Goal: Task Accomplishment & Management: Complete application form

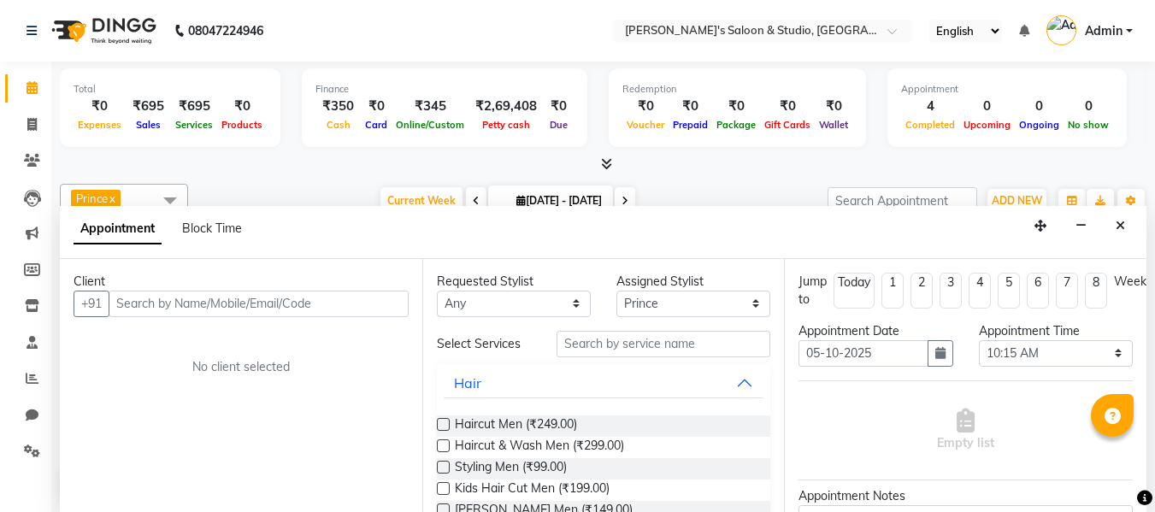
select select "67905"
select select "615"
select select "tentative"
click at [30, 127] on icon at bounding box center [31, 123] width 9 height 13
select select "service"
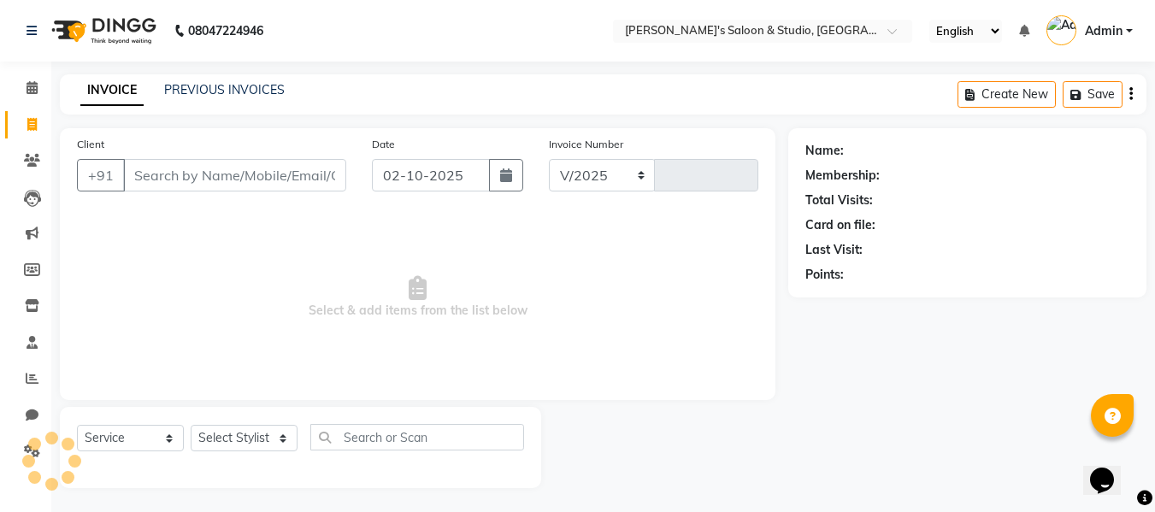
select select "7536"
type input "0718"
drag, startPoint x: 198, startPoint y: 179, endPoint x: 133, endPoint y: 137, distance: 78.1
click at [197, 179] on input "Client" at bounding box center [234, 175] width 223 height 32
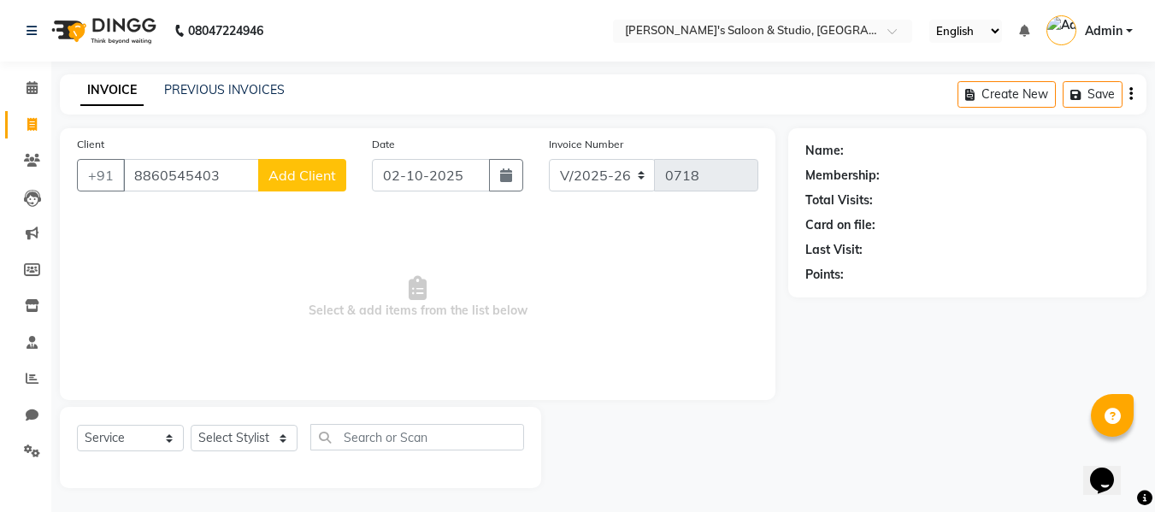
type input "8860545403"
click at [326, 177] on span "Add Client" at bounding box center [303, 175] width 68 height 17
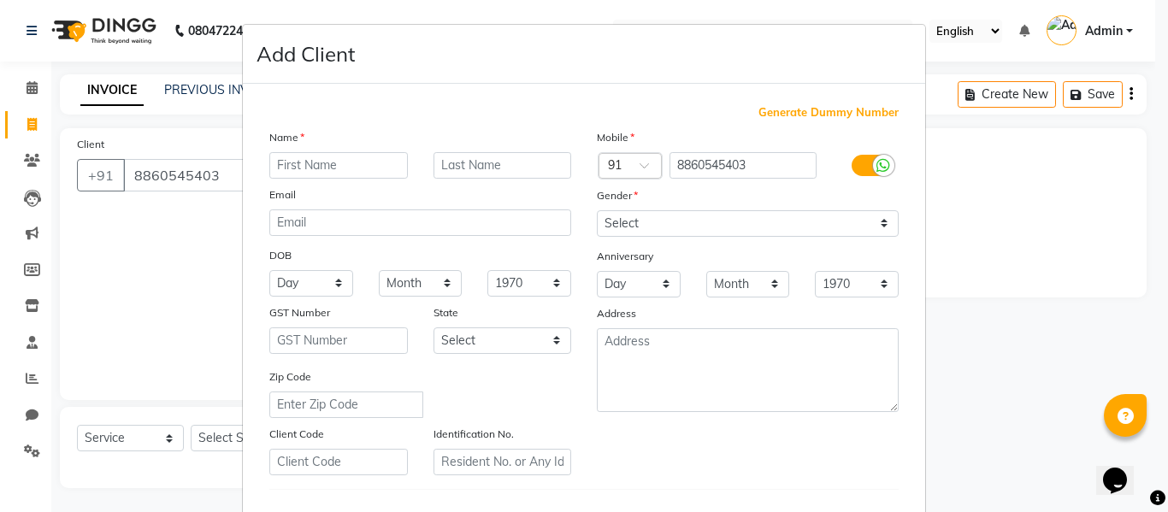
click at [354, 162] on input "text" at bounding box center [338, 165] width 139 height 27
type input "[PERSON_NAME]"
click at [533, 168] on input "text" at bounding box center [503, 165] width 139 height 27
type input "[PERSON_NAME]"
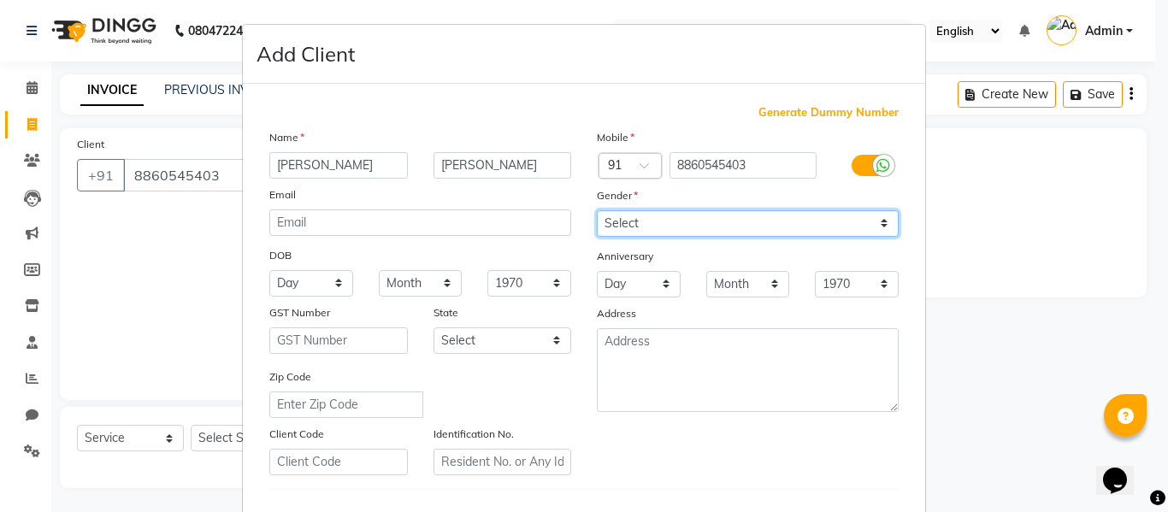
drag, startPoint x: 794, startPoint y: 213, endPoint x: 787, endPoint y: 167, distance: 46.7
click at [794, 213] on select "Select [DEMOGRAPHIC_DATA] [DEMOGRAPHIC_DATA] Other Prefer Not To Say" at bounding box center [748, 223] width 302 height 27
select select "[DEMOGRAPHIC_DATA]"
click at [597, 210] on select "Select [DEMOGRAPHIC_DATA] [DEMOGRAPHIC_DATA] Other Prefer Not To Say" at bounding box center [748, 223] width 302 height 27
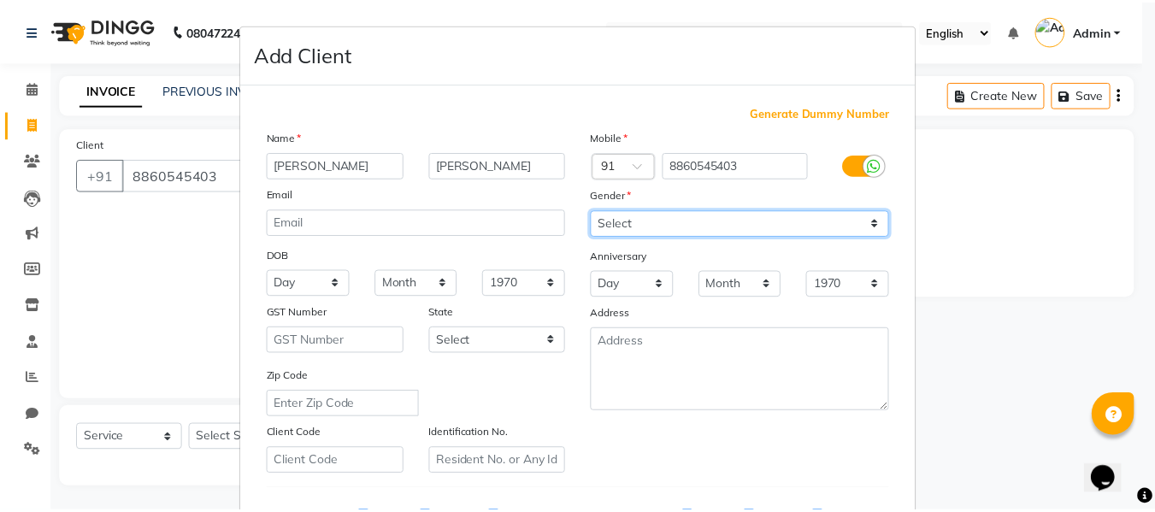
scroll to position [277, 0]
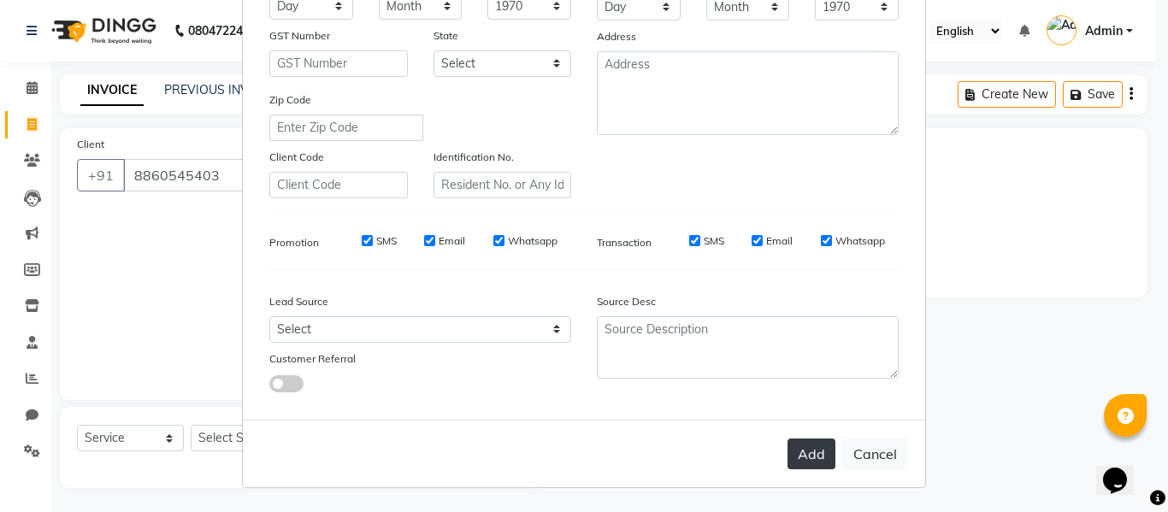
click at [797, 445] on button "Add" at bounding box center [812, 454] width 48 height 31
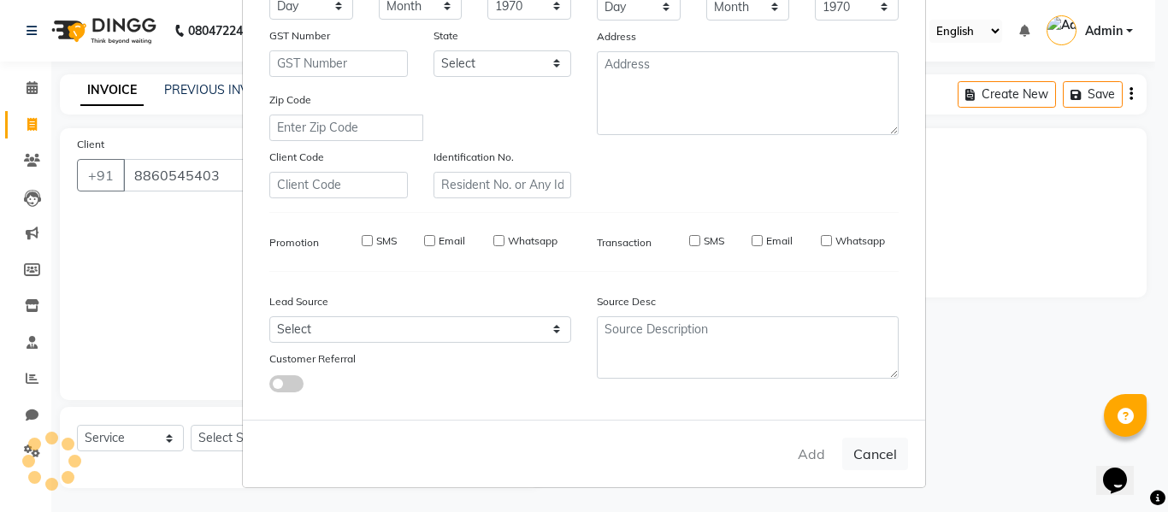
select select
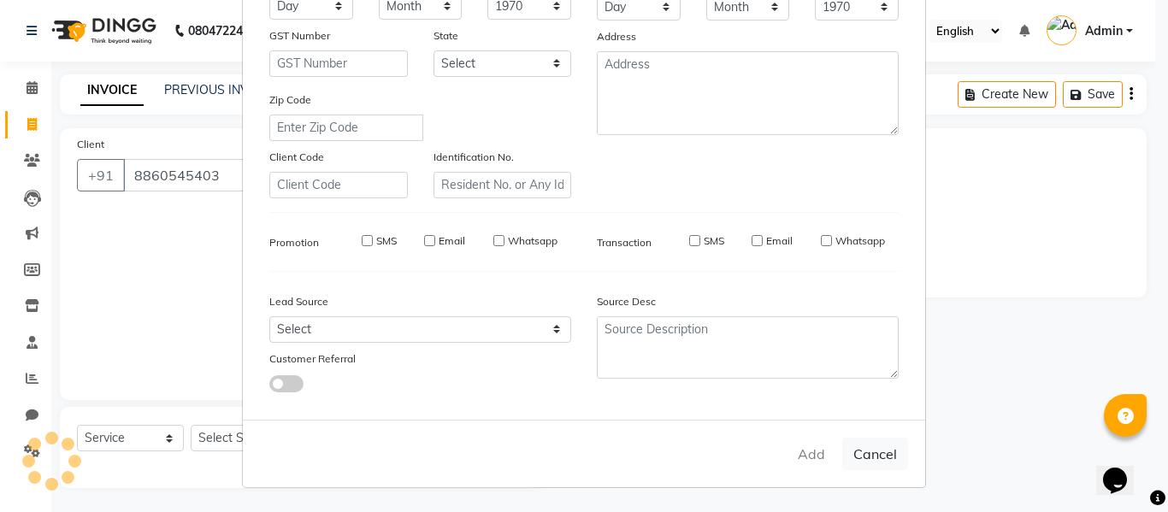
select select
checkbox input "false"
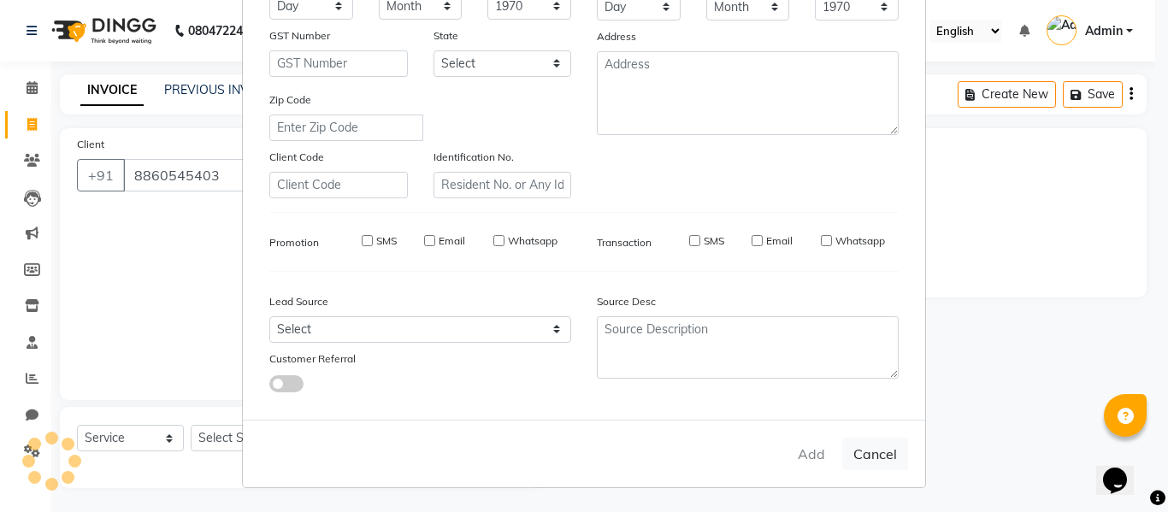
checkbox input "false"
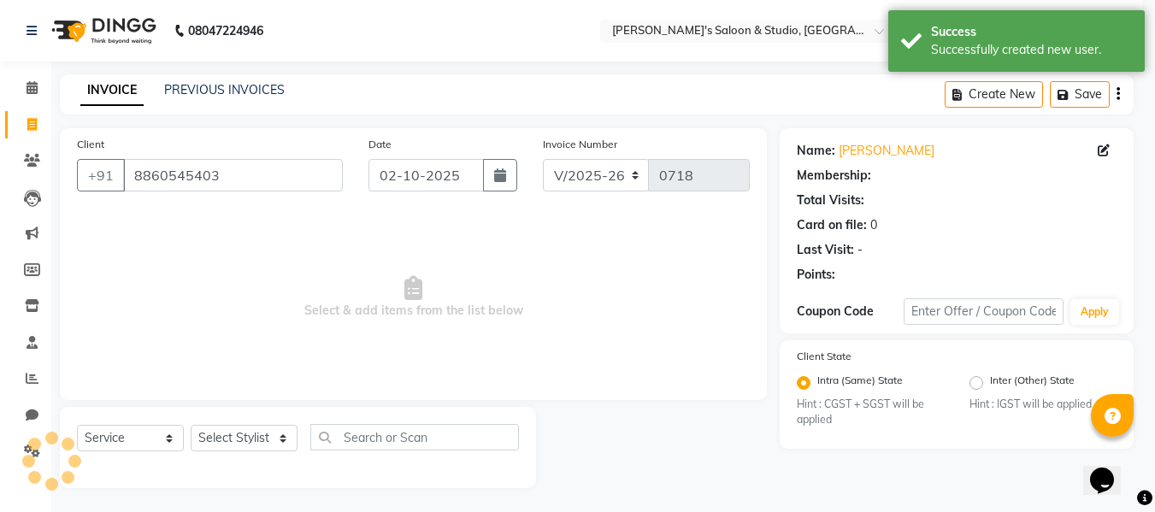
select select "1: Object"
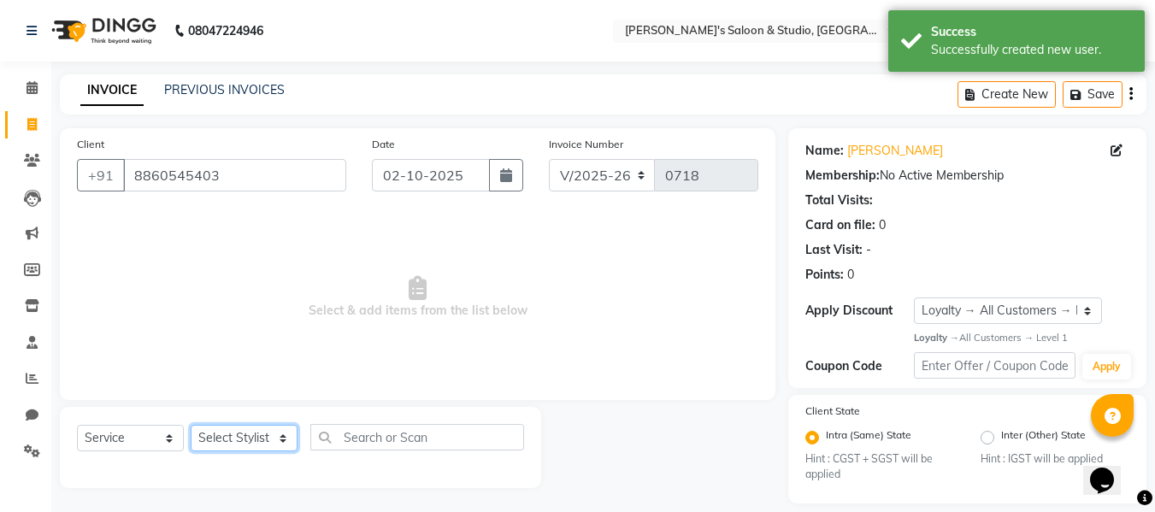
click at [222, 449] on select "Select Stylist [PERSON_NAME] Kajal [PERSON_NAME] [PERSON_NAME]" at bounding box center [244, 438] width 107 height 27
select select "67905"
click at [191, 425] on select "Select Stylist [PERSON_NAME] Kajal [PERSON_NAME] [PERSON_NAME]" at bounding box center [244, 438] width 107 height 27
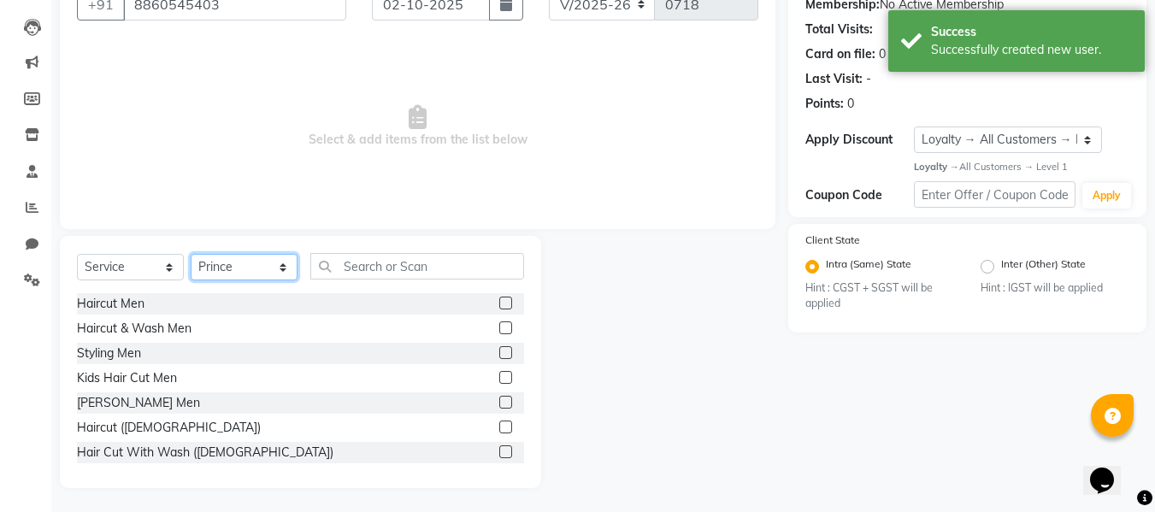
scroll to position [173, 0]
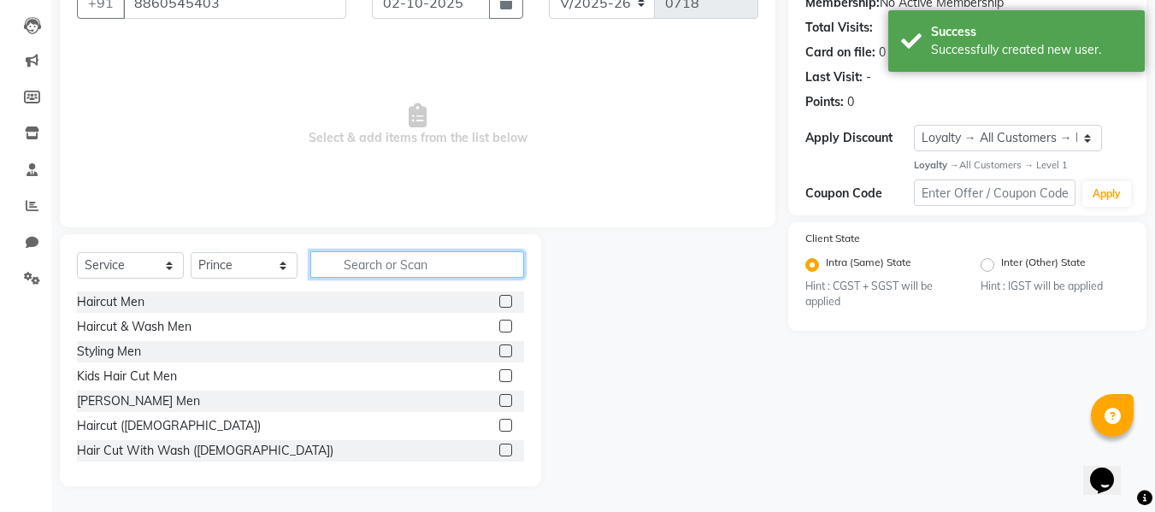
drag, startPoint x: 406, startPoint y: 267, endPoint x: 374, endPoint y: 10, distance: 258.6
click at [406, 245] on div "Select Service Product Membership Package Voucher Prepaid Gift Card Select Styl…" at bounding box center [300, 360] width 481 height 252
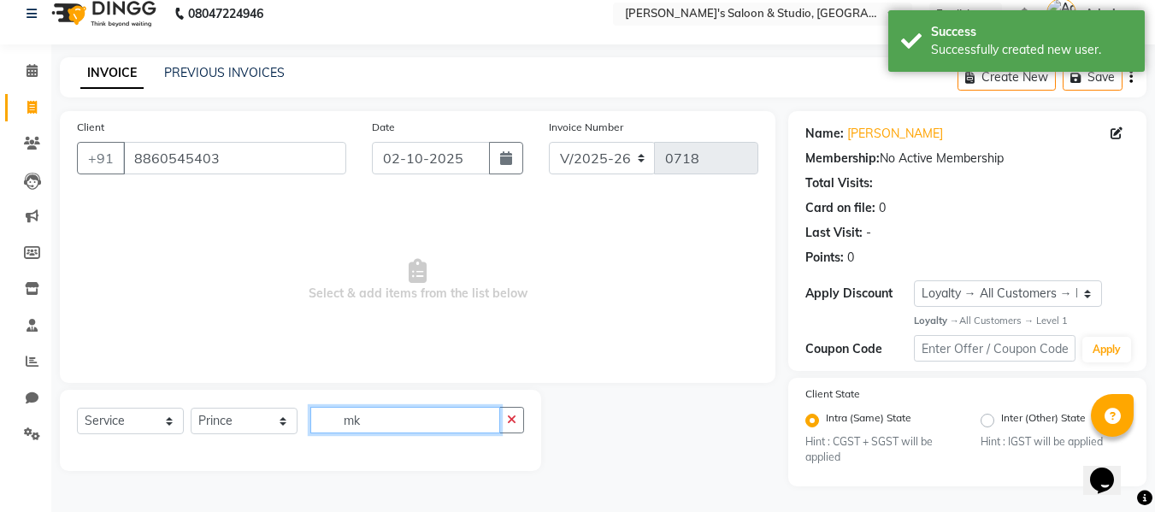
type input "m"
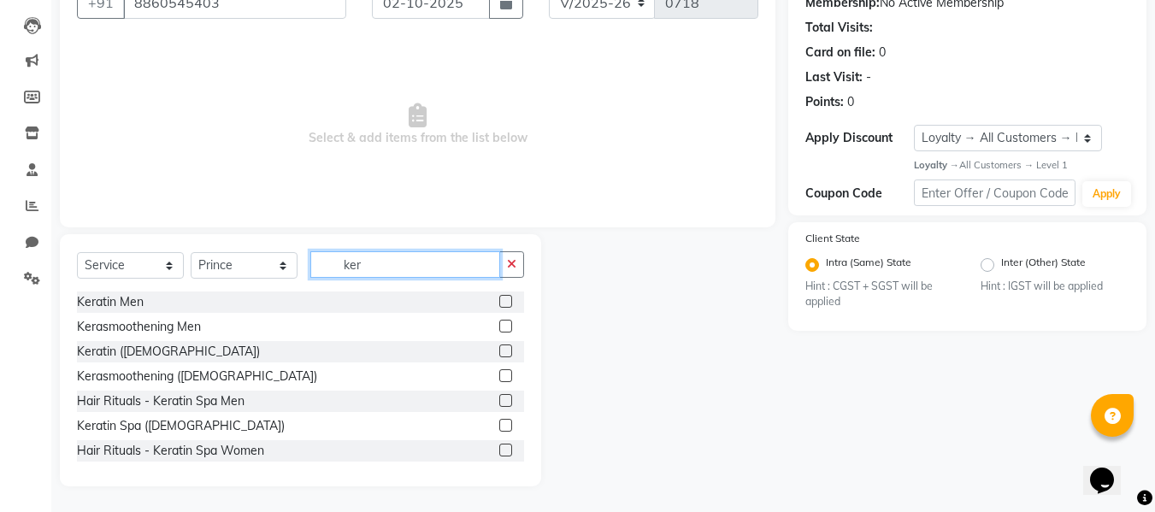
type input "ker"
click at [499, 351] on label at bounding box center [505, 351] width 13 height 13
click at [499, 351] on input "checkbox" at bounding box center [504, 351] width 11 height 11
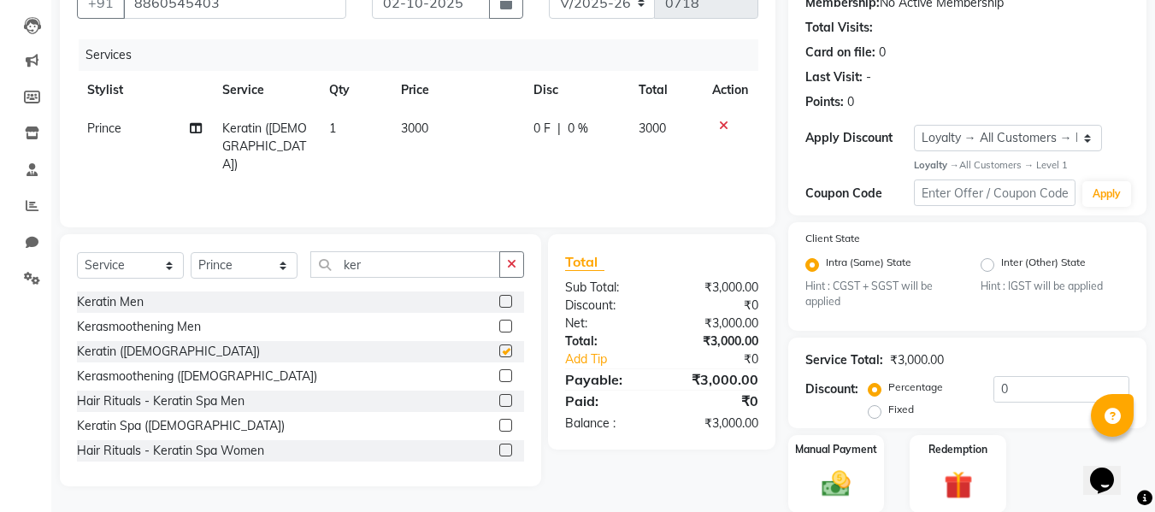
checkbox input "false"
click at [422, 260] on input "ker" at bounding box center [405, 264] width 190 height 27
drag, startPoint x: 422, startPoint y: 260, endPoint x: 375, endPoint y: 13, distance: 251.4
click at [422, 258] on input "ker" at bounding box center [405, 264] width 190 height 27
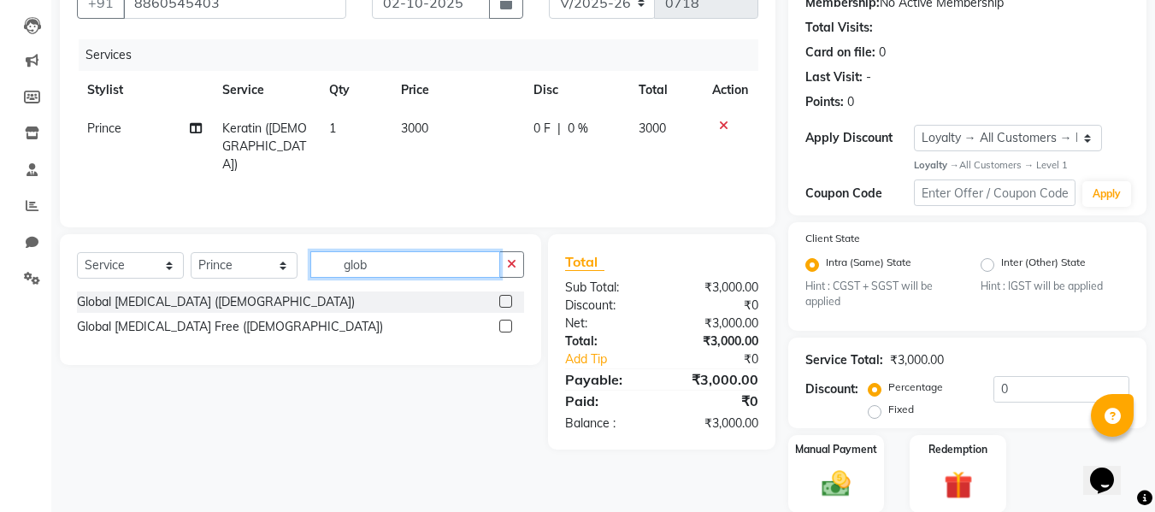
type input "glob"
click at [508, 303] on label at bounding box center [505, 301] width 13 height 13
click at [508, 303] on input "checkbox" at bounding box center [504, 302] width 11 height 11
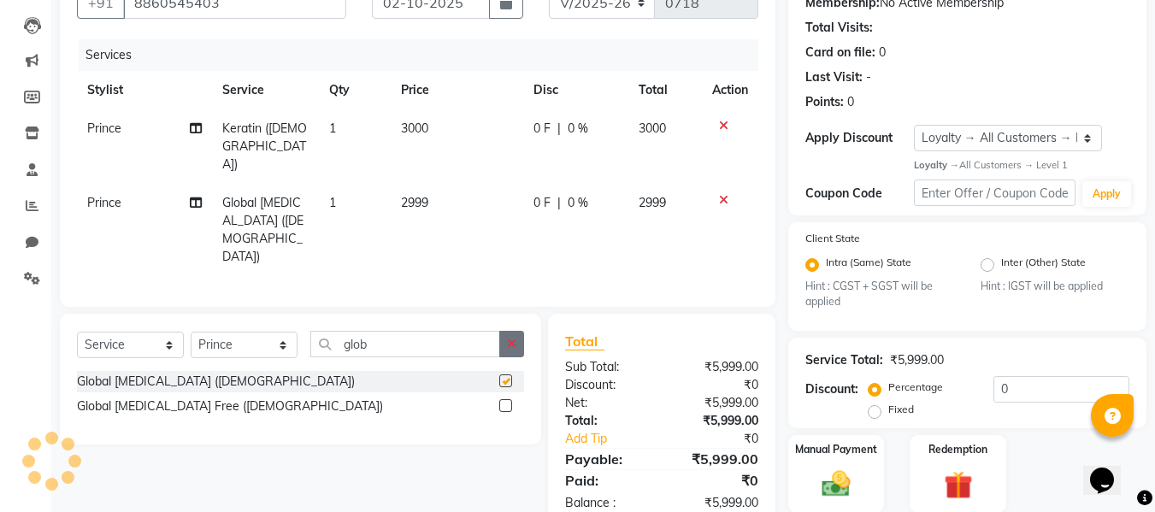
checkbox input "false"
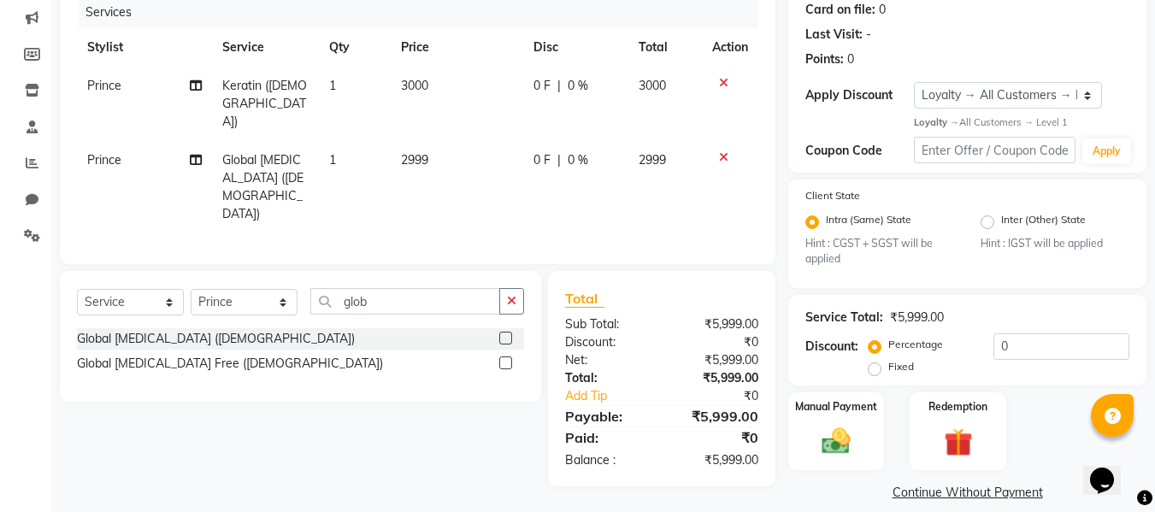
scroll to position [234, 0]
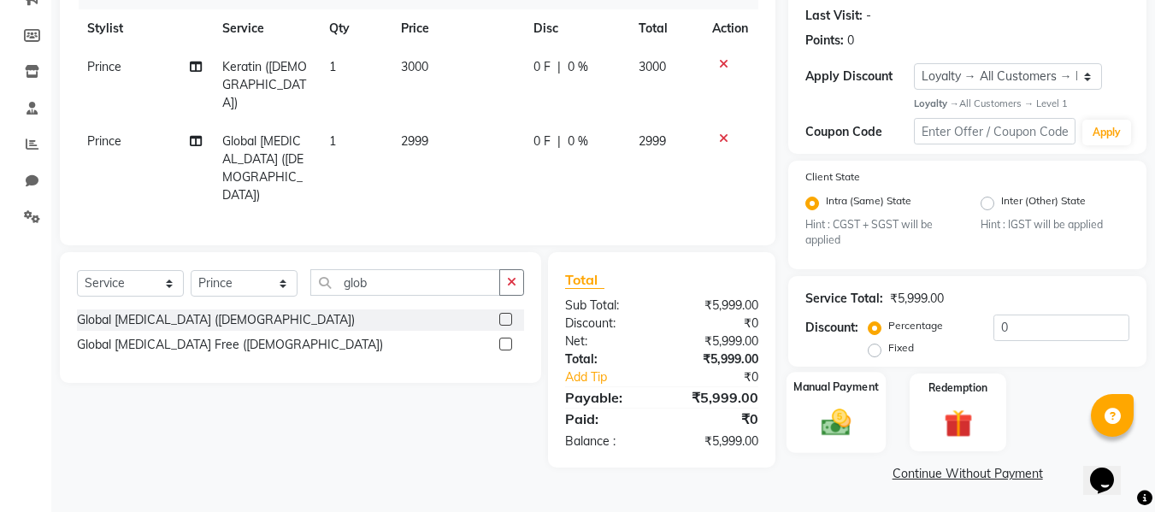
click at [853, 416] on img at bounding box center [836, 423] width 48 height 34
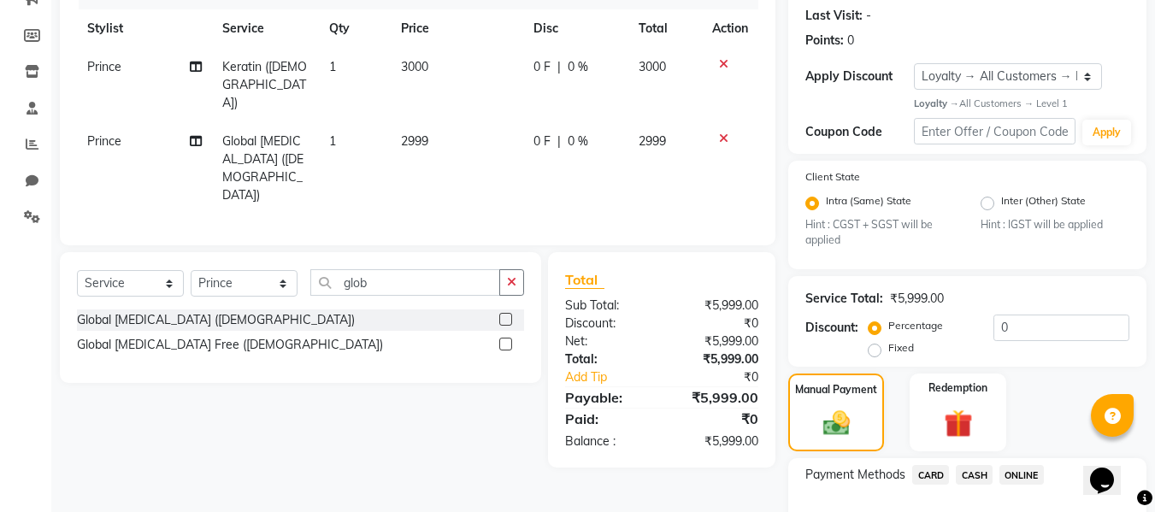
click at [889, 353] on label "Fixed" at bounding box center [902, 347] width 26 height 15
click at [878, 353] on input "Fixed" at bounding box center [878, 348] width 12 height 12
radio input "true"
click at [1032, 336] on input "0" at bounding box center [1062, 328] width 136 height 27
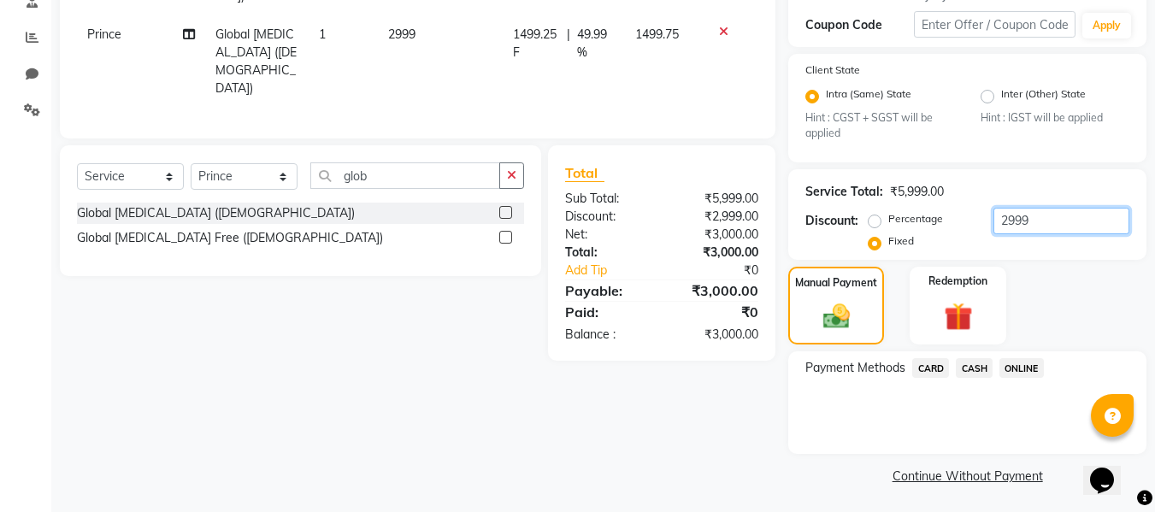
scroll to position [344, 0]
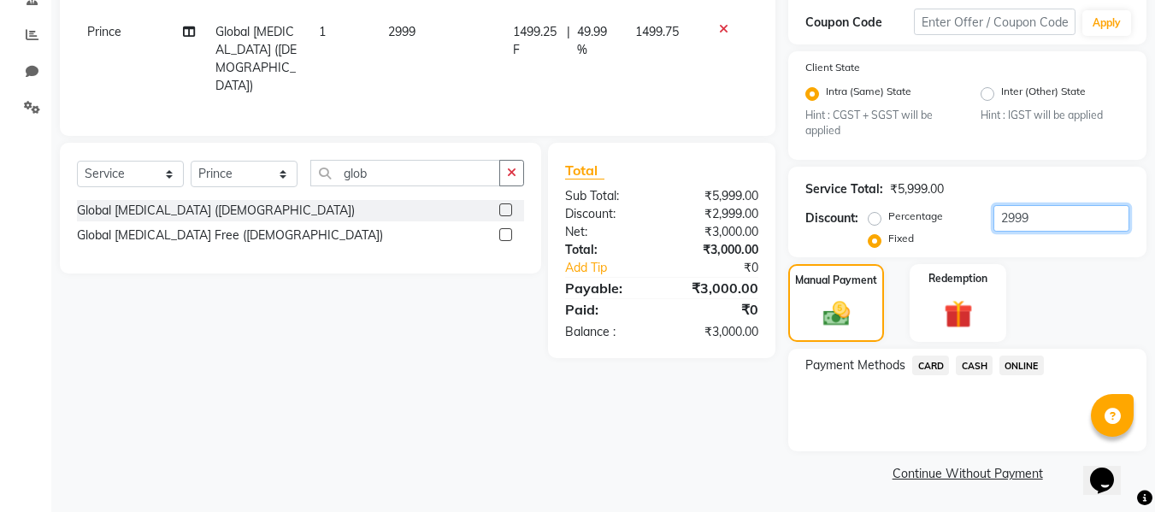
type input "2999"
click at [860, 496] on main "INVOICE PREVIOUS INVOICES Create New Save Client [PHONE_NUMBER] Date [DATE] Inv…" at bounding box center [603, 122] width 1104 height 782
click at [1020, 364] on span "ONLINE" at bounding box center [1022, 366] width 44 height 20
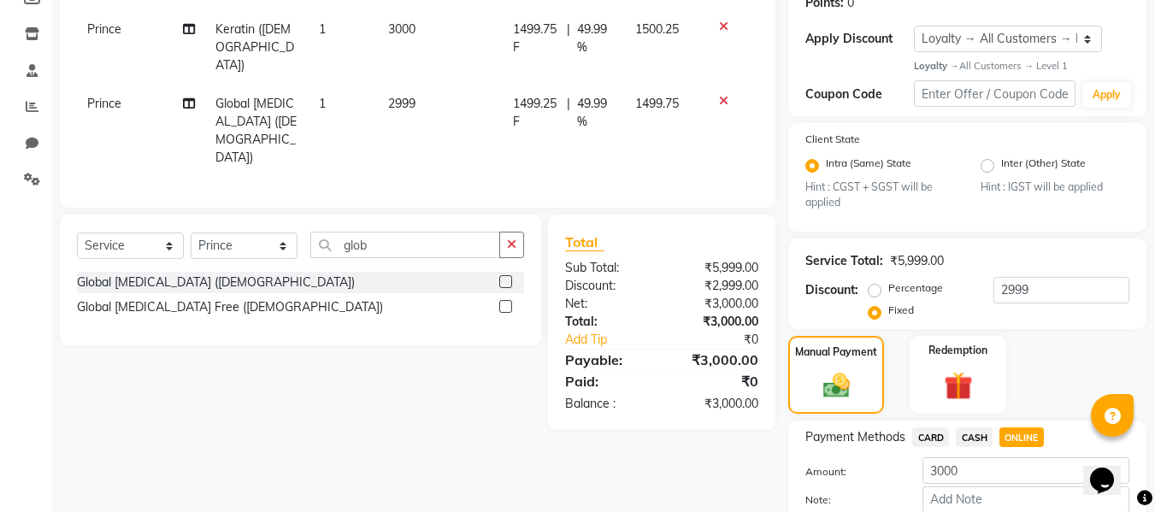
scroll to position [369, 0]
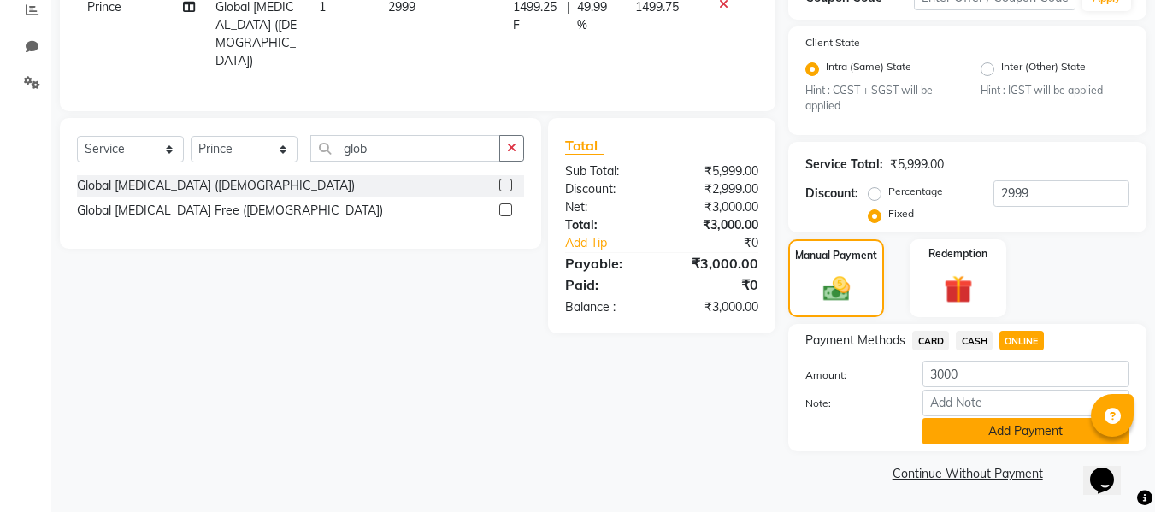
click at [1002, 439] on button "Add Payment" at bounding box center [1026, 431] width 207 height 27
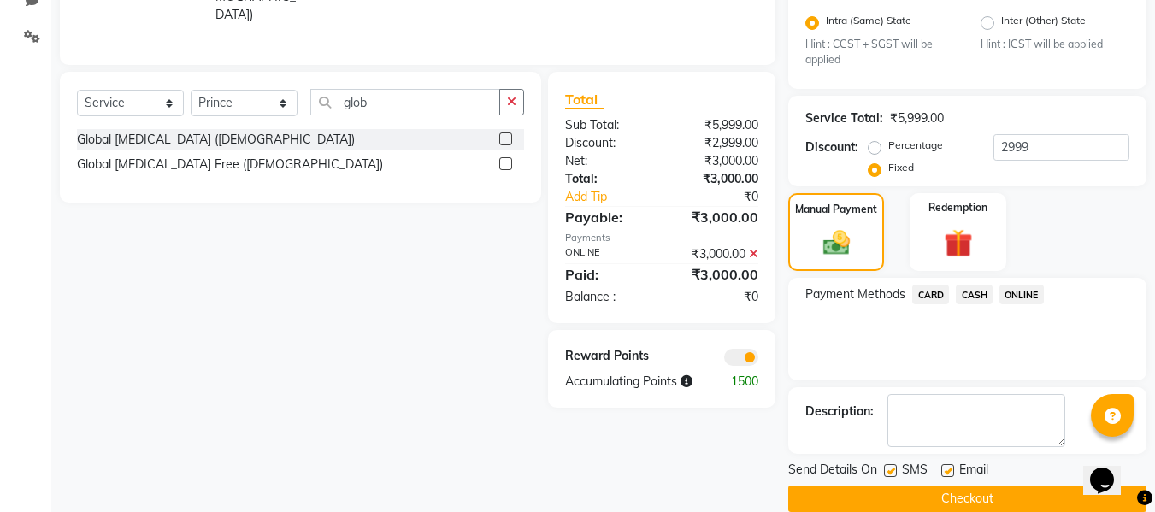
scroll to position [440, 0]
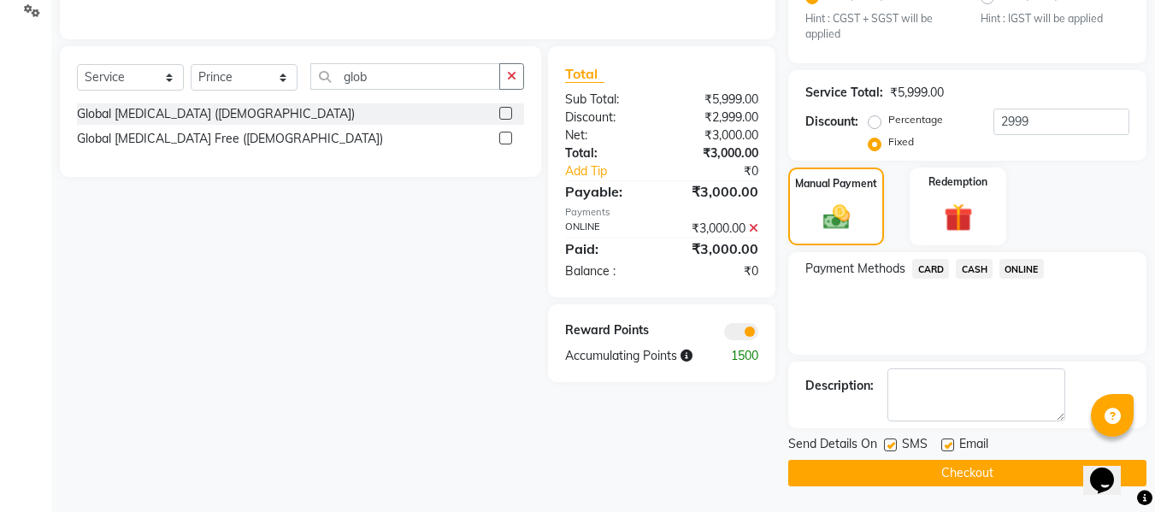
click at [1005, 466] on button "Checkout" at bounding box center [968, 473] width 358 height 27
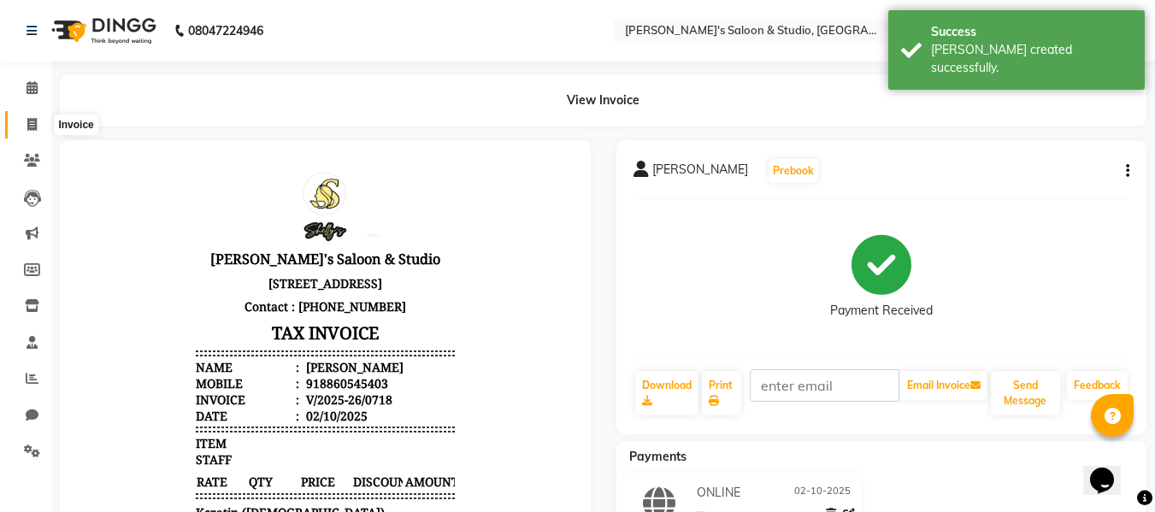
click at [34, 121] on icon at bounding box center [31, 124] width 9 height 13
select select "service"
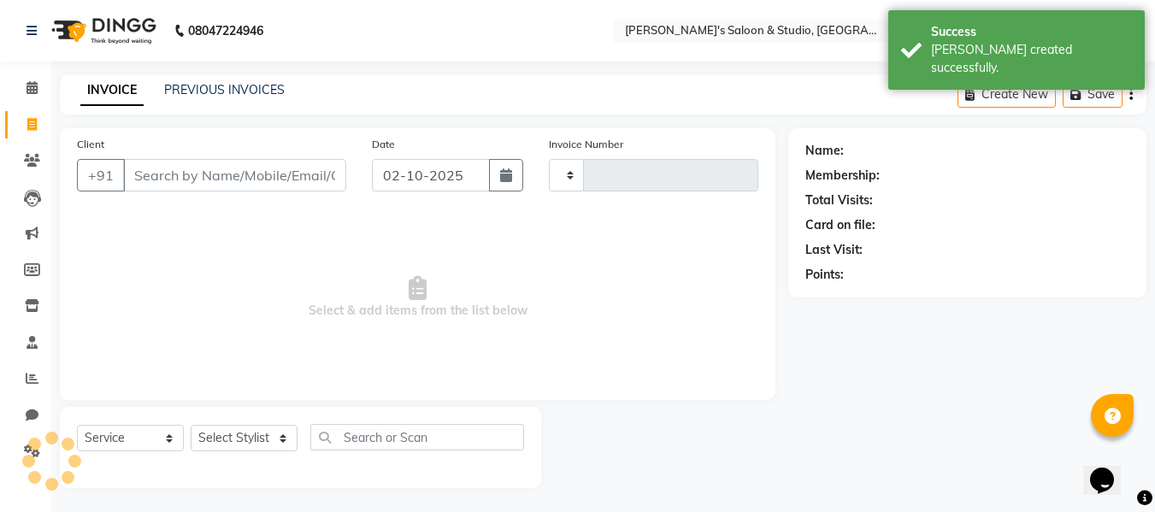
type input "0719"
select select "7536"
click at [157, 178] on input "Client" at bounding box center [234, 173] width 223 height 32
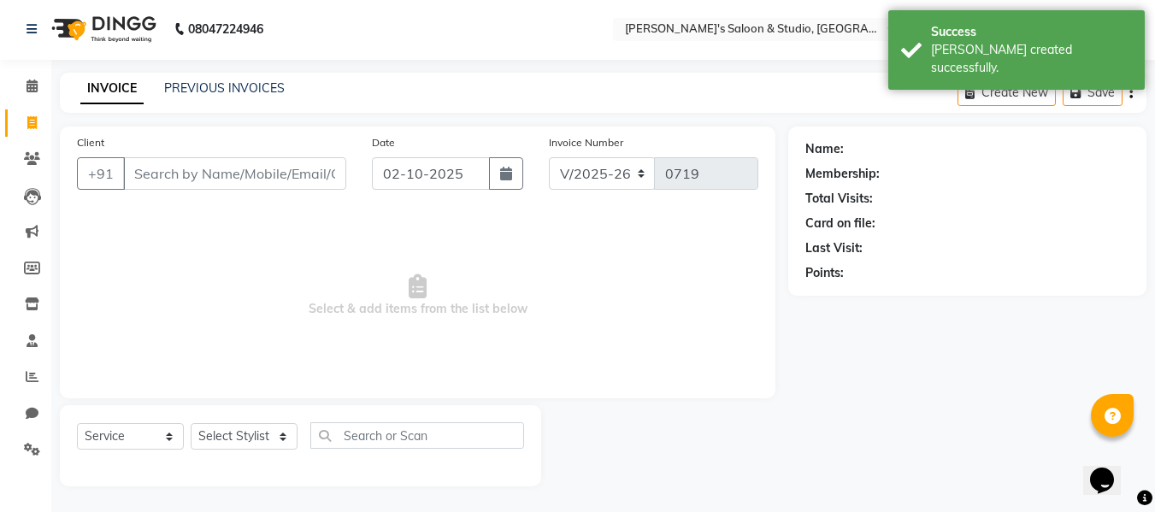
click at [157, 178] on input "Client" at bounding box center [234, 173] width 223 height 32
click at [183, 174] on input "Client" at bounding box center [234, 173] width 223 height 32
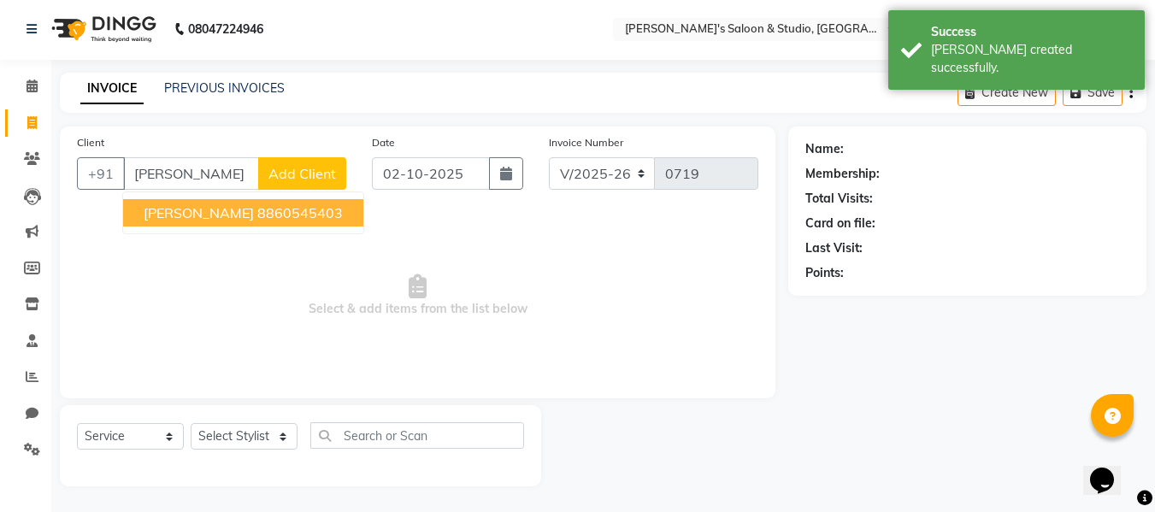
click at [208, 209] on span "[PERSON_NAME]" at bounding box center [199, 212] width 110 height 17
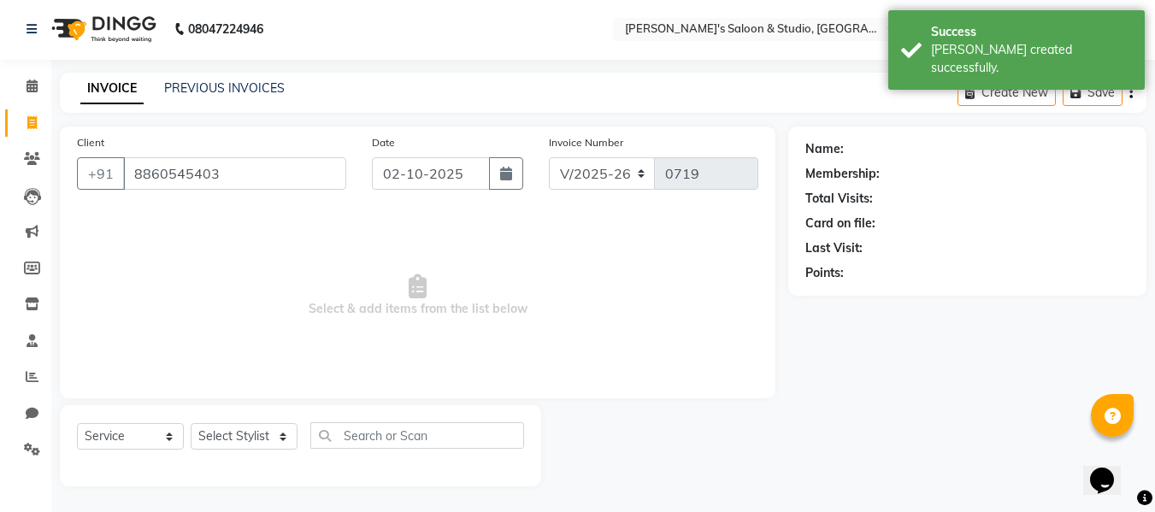
type input "8860545403"
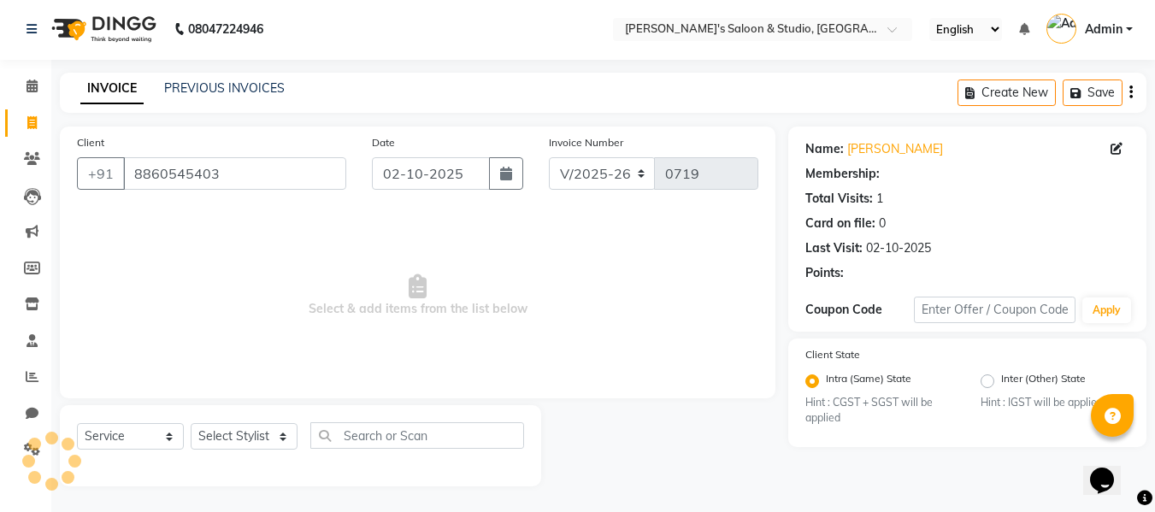
select select "1: Object"
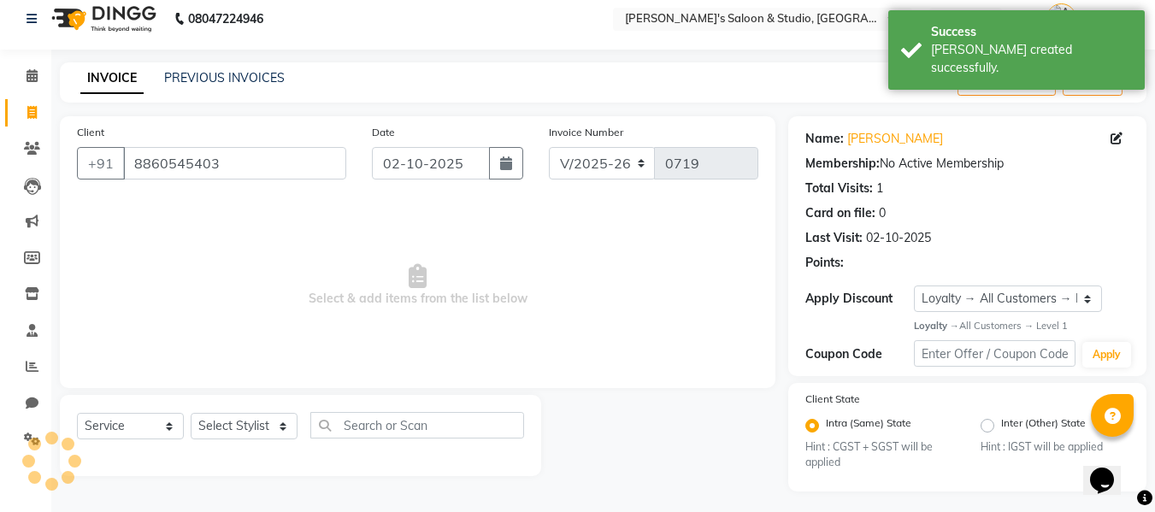
scroll to position [17, 0]
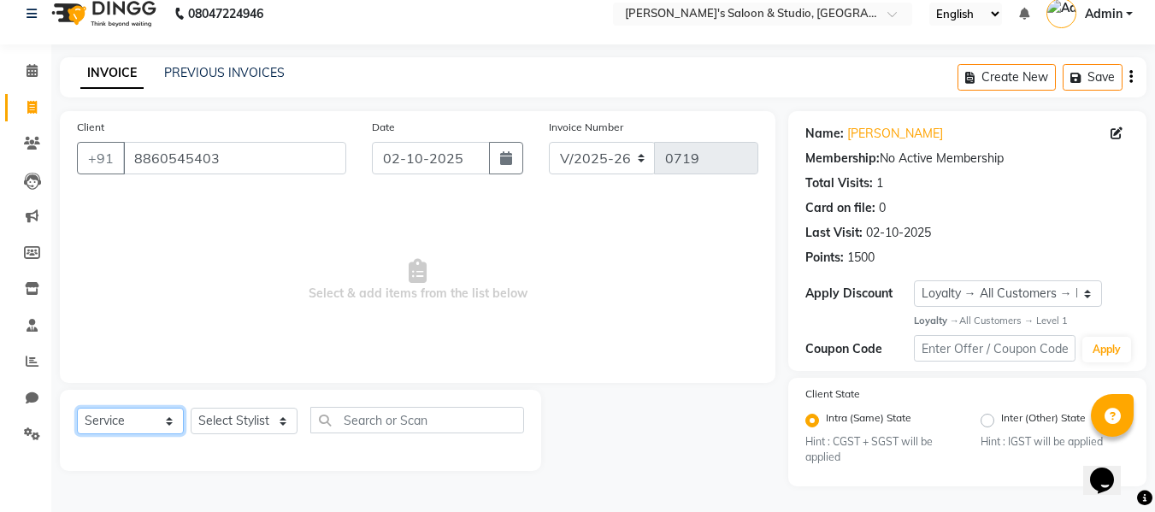
click at [121, 412] on select "Select Service Product Membership Package Voucher Prepaid Gift Card" at bounding box center [130, 421] width 107 height 27
select select "product"
click at [77, 408] on select "Select Service Product Membership Package Voucher Prepaid Gift Card" at bounding box center [130, 421] width 107 height 27
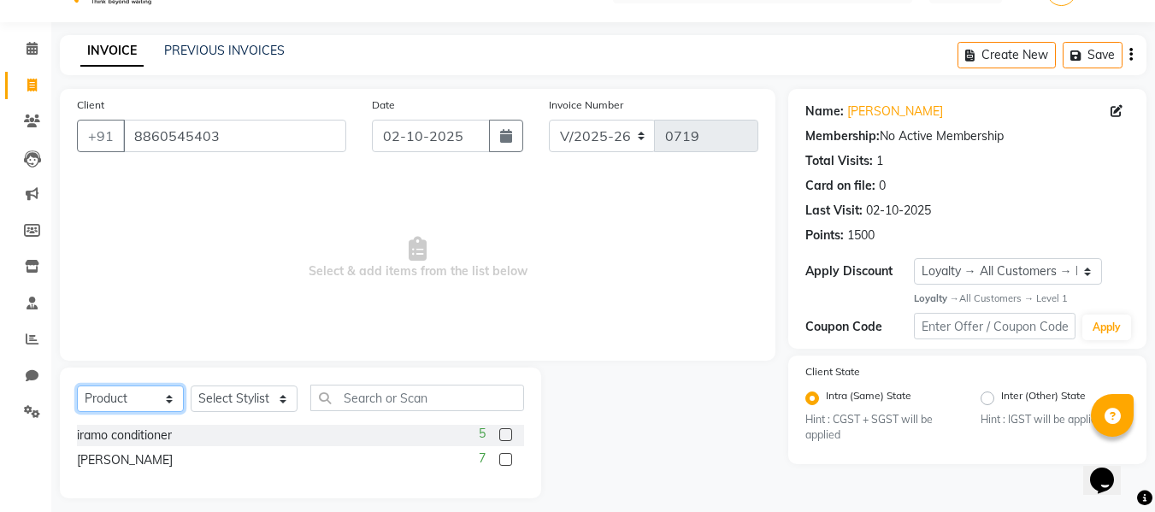
scroll to position [51, 0]
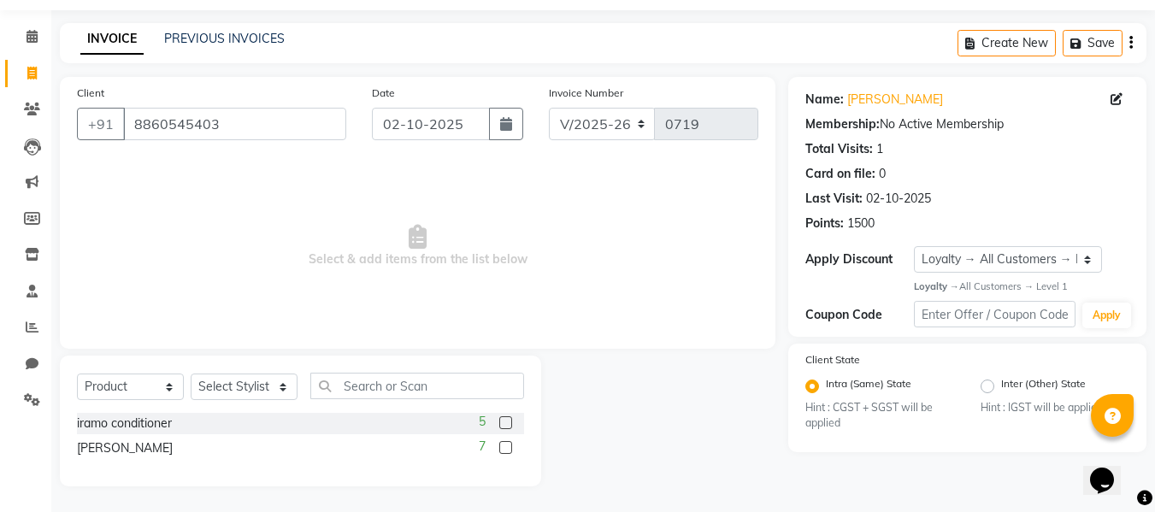
click at [511, 427] on label at bounding box center [505, 422] width 13 height 13
click at [511, 427] on input "checkbox" at bounding box center [504, 423] width 11 height 11
checkbox input "false"
click at [507, 446] on label at bounding box center [505, 447] width 13 height 13
click at [507, 446] on input "checkbox" at bounding box center [504, 448] width 11 height 11
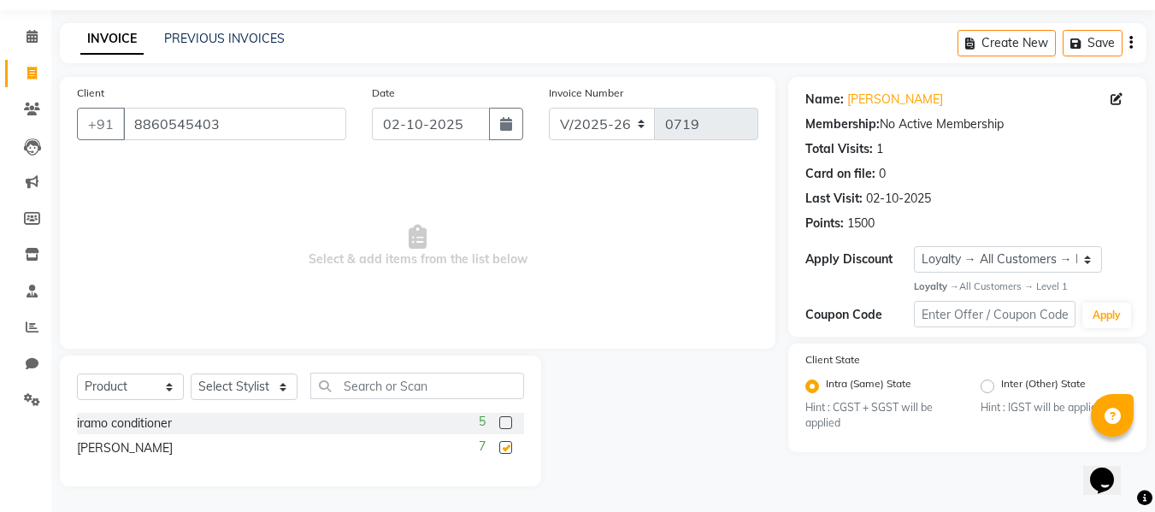
checkbox input "false"
click at [239, 383] on select "Select Stylist [PERSON_NAME] Kajal [PERSON_NAME] [PERSON_NAME]" at bounding box center [244, 387] width 107 height 27
select select "67905"
click at [191, 374] on select "Select Stylist [PERSON_NAME] Kajal [PERSON_NAME] [PERSON_NAME]" at bounding box center [244, 387] width 107 height 27
click at [512, 417] on div "5" at bounding box center [501, 423] width 45 height 21
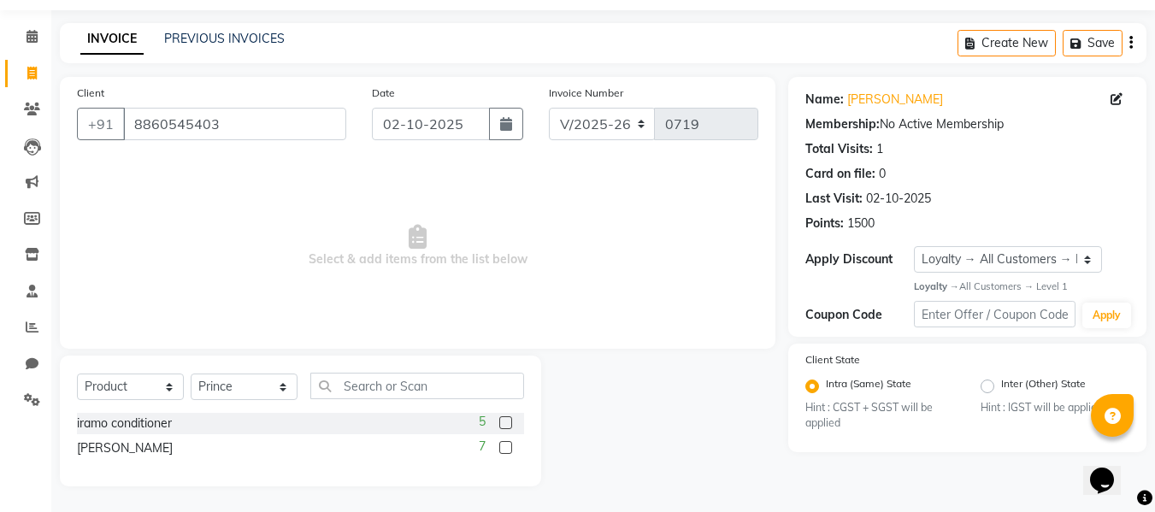
click at [510, 423] on label at bounding box center [505, 422] width 13 height 13
click at [510, 423] on input "checkbox" at bounding box center [504, 423] width 11 height 11
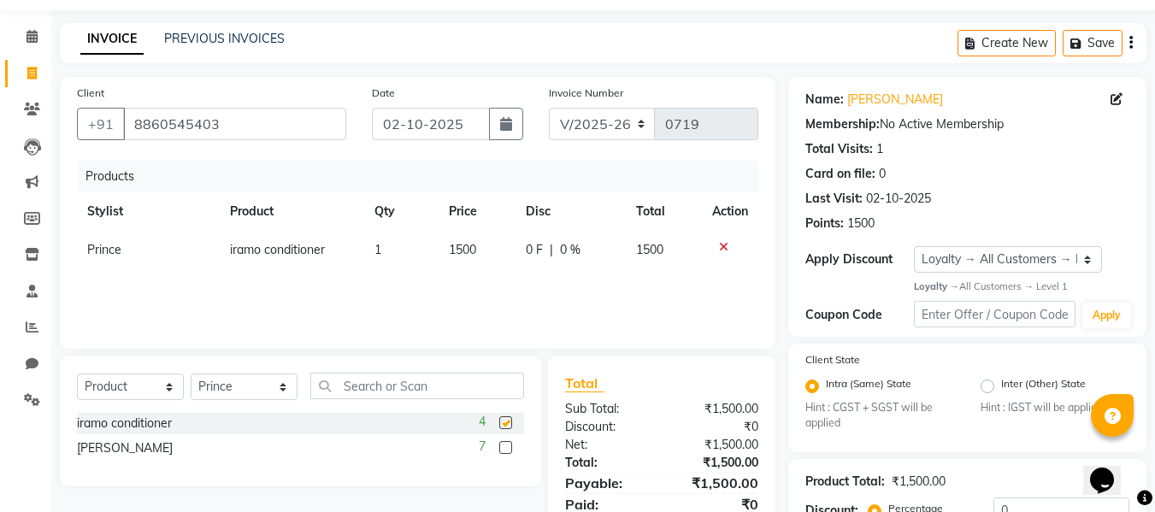
checkbox input "false"
click at [507, 444] on label at bounding box center [505, 447] width 13 height 13
click at [507, 444] on input "checkbox" at bounding box center [504, 448] width 11 height 11
checkbox input "false"
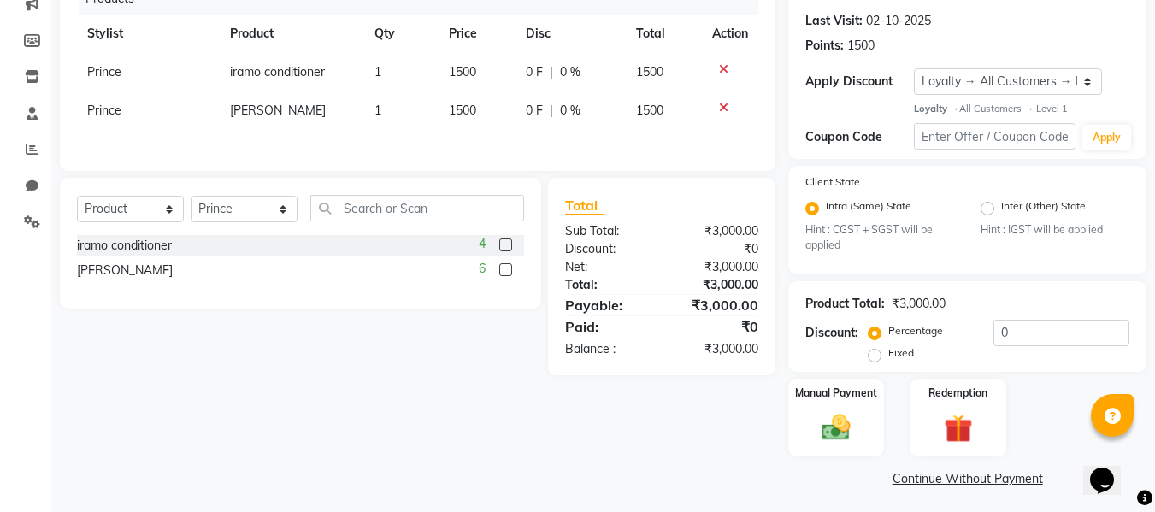
scroll to position [234, 0]
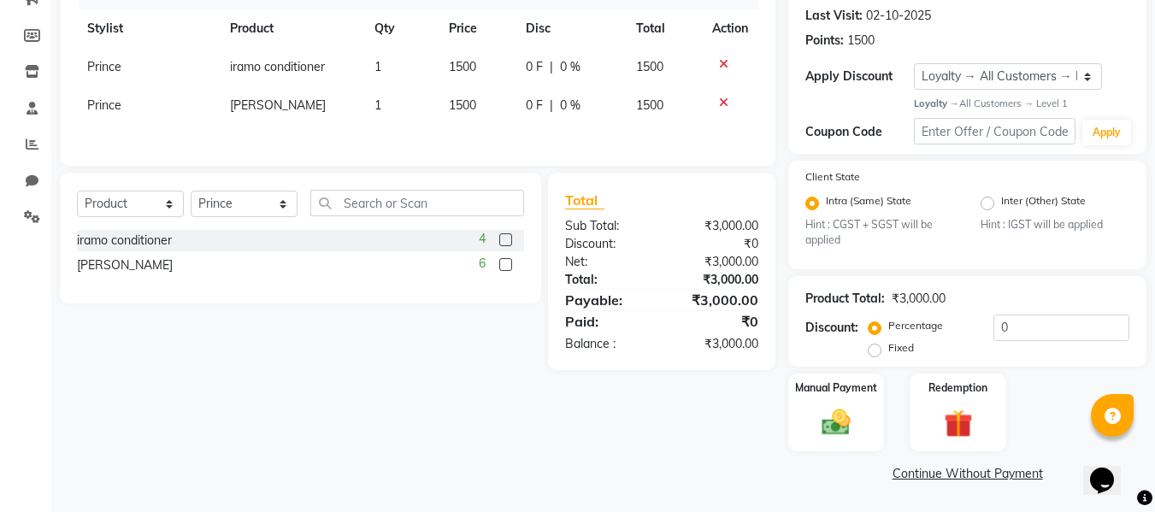
click at [889, 352] on label "Fixed" at bounding box center [902, 347] width 26 height 15
click at [872, 352] on input "Fixed" at bounding box center [878, 348] width 12 height 12
radio input "true"
click at [889, 330] on label "Percentage" at bounding box center [916, 325] width 55 height 15
click at [872, 330] on input "Percentage" at bounding box center [878, 326] width 12 height 12
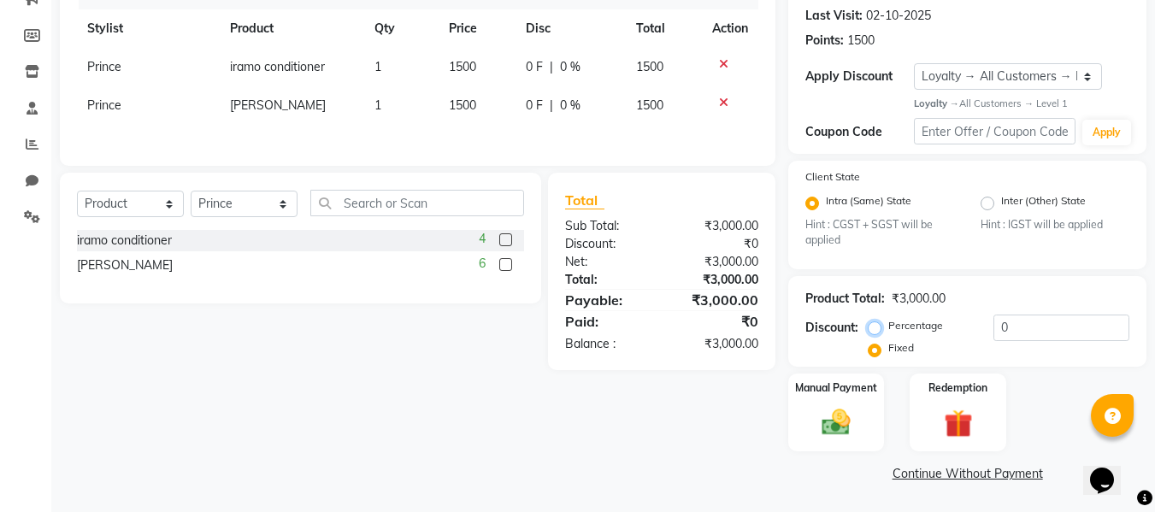
radio input "true"
click at [889, 351] on label "Fixed" at bounding box center [902, 347] width 26 height 15
click at [877, 351] on input "Fixed" at bounding box center [878, 348] width 12 height 12
radio input "true"
click at [1078, 320] on input "0" at bounding box center [1062, 328] width 136 height 27
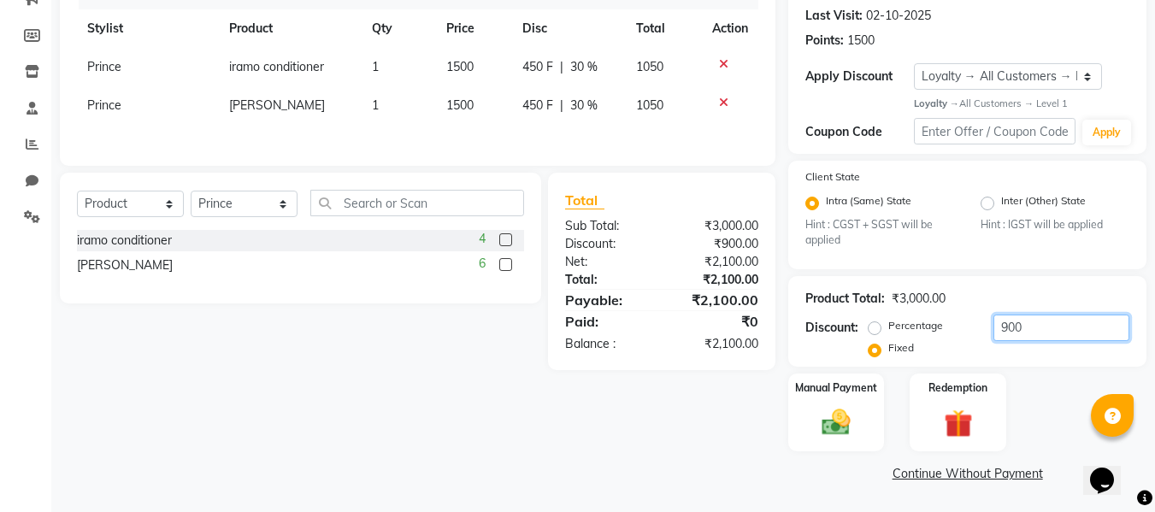
type input "900"
click at [720, 434] on div "Client [PHONE_NUMBER] Date [DATE] Invoice Number V/2025 V/[PHONE_NUMBER] Produc…" at bounding box center [417, 190] width 741 height 593
click at [814, 420] on img at bounding box center [836, 423] width 48 height 34
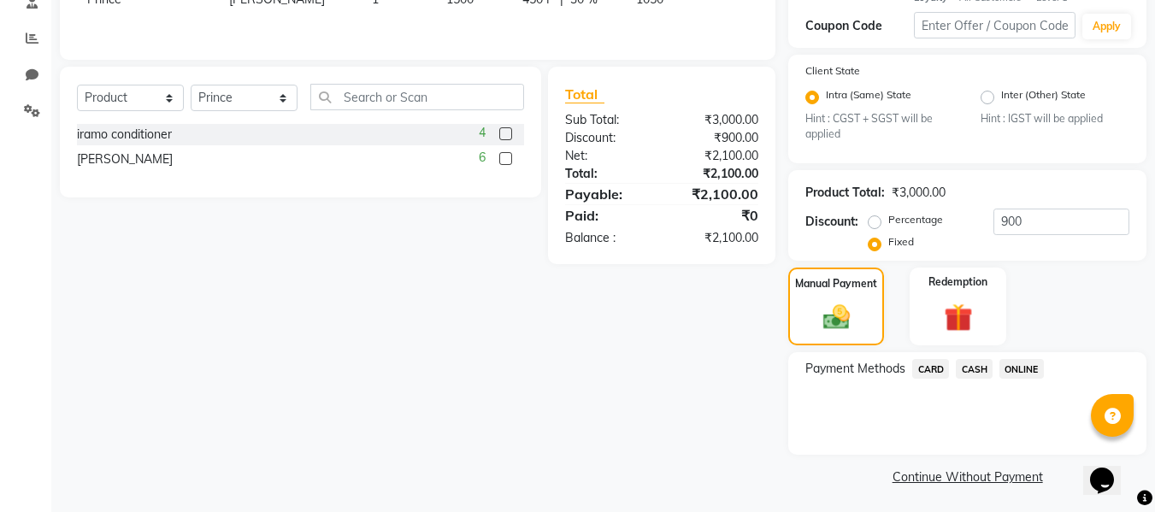
scroll to position [344, 0]
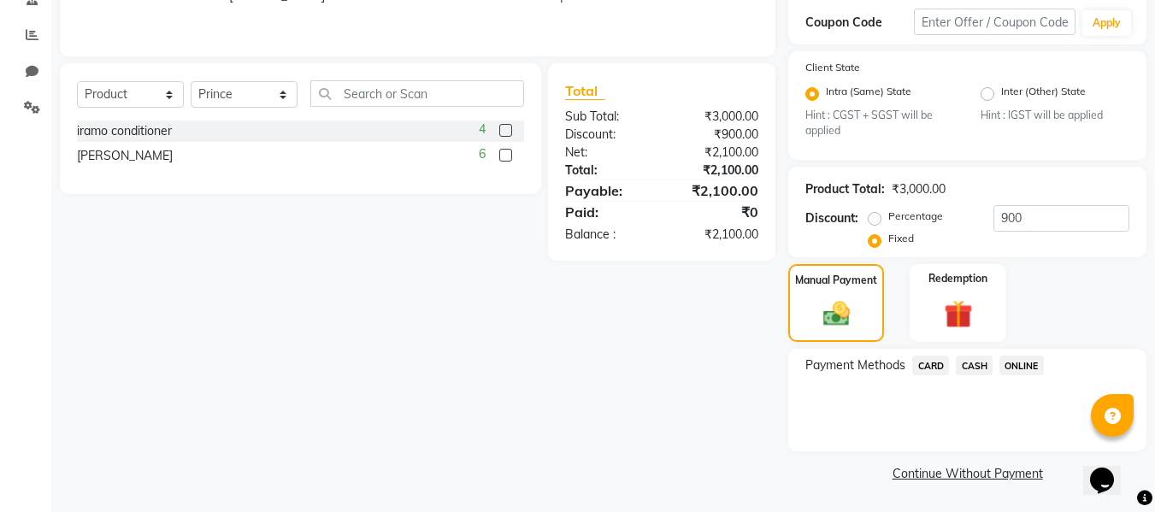
click at [1020, 366] on span "ONLINE" at bounding box center [1022, 366] width 44 height 20
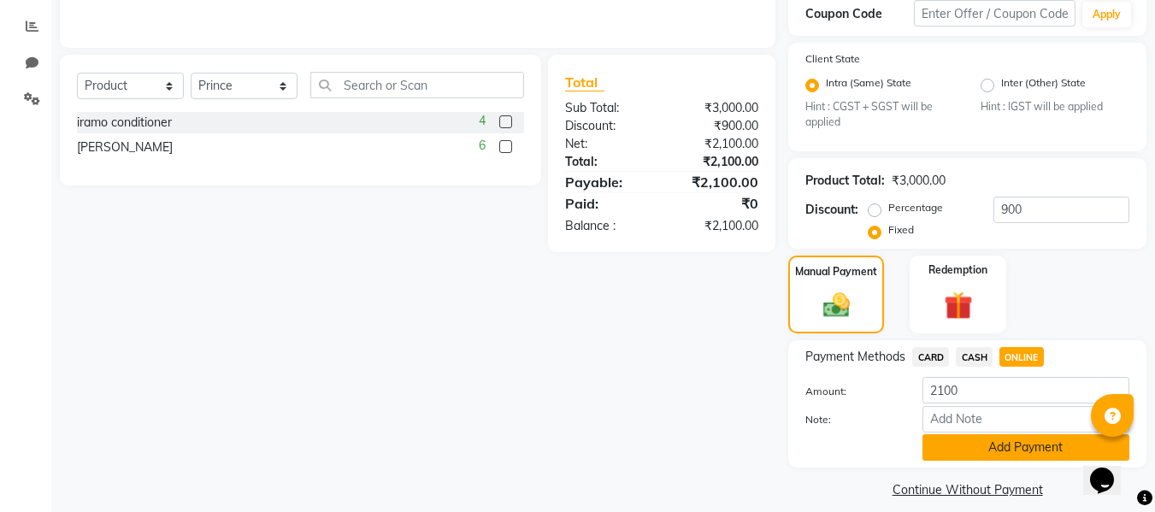
scroll to position [369, 0]
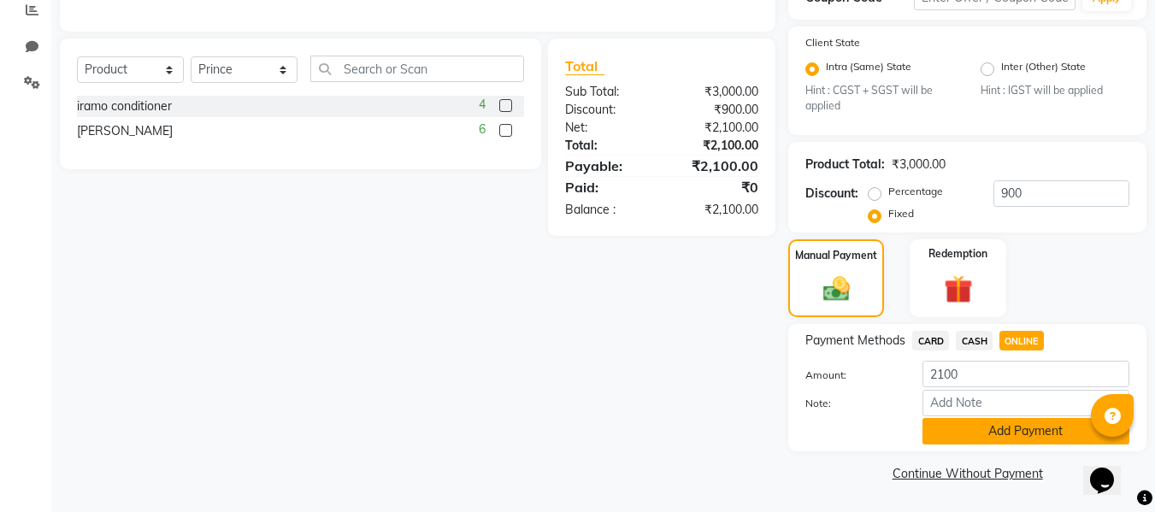
click at [1025, 430] on button "Add Payment" at bounding box center [1026, 431] width 207 height 27
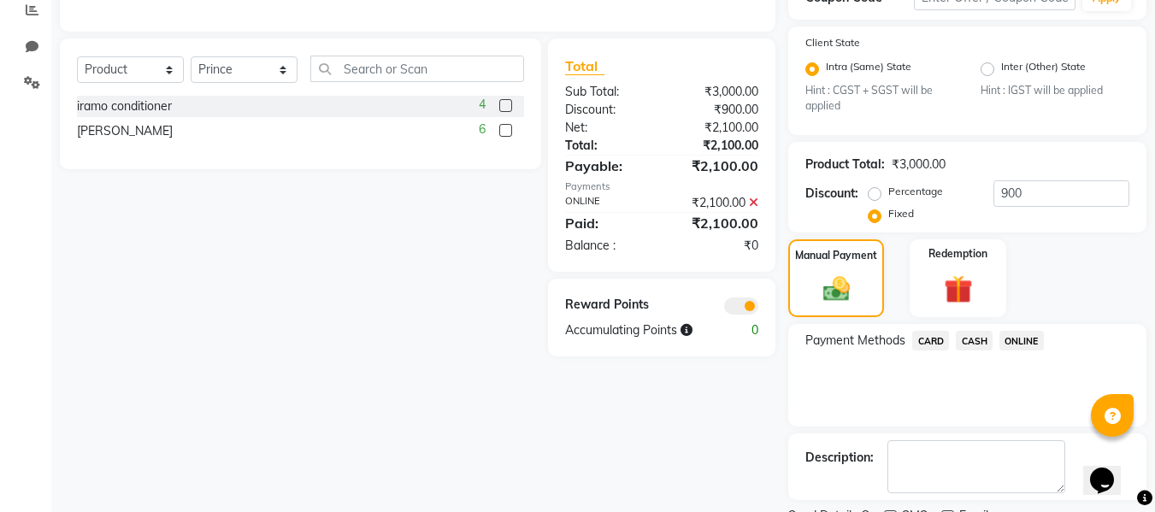
scroll to position [440, 0]
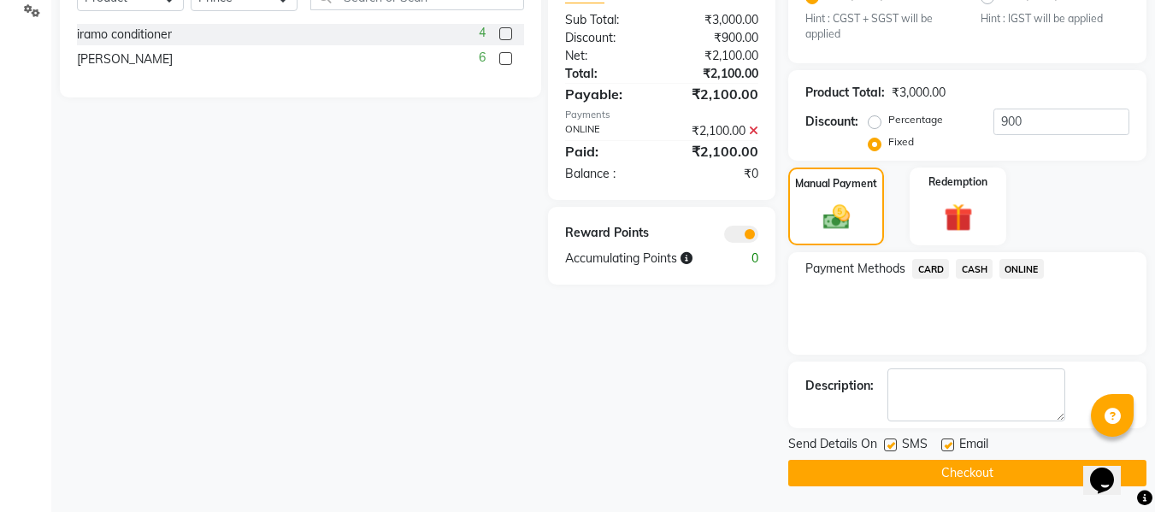
click at [910, 476] on button "Checkout" at bounding box center [968, 473] width 358 height 27
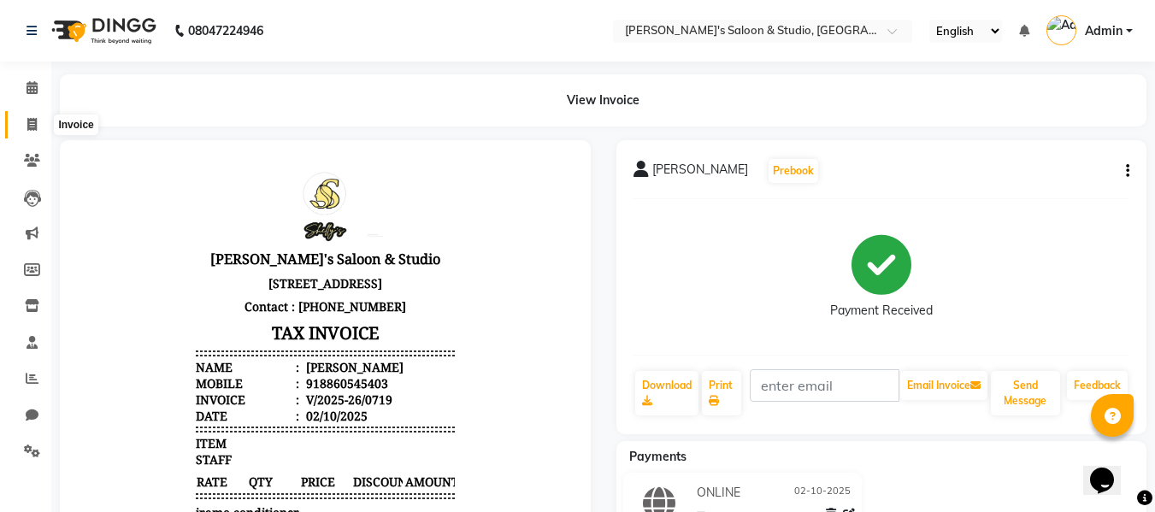
click at [37, 132] on span at bounding box center [32, 125] width 30 height 20
select select "service"
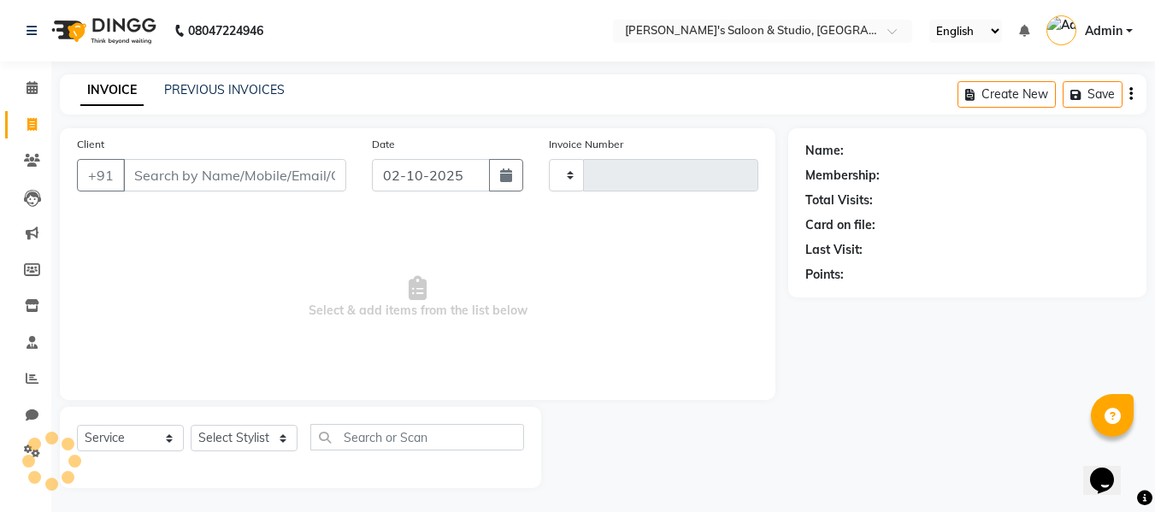
scroll to position [2, 0]
type input "0720"
select select "7536"
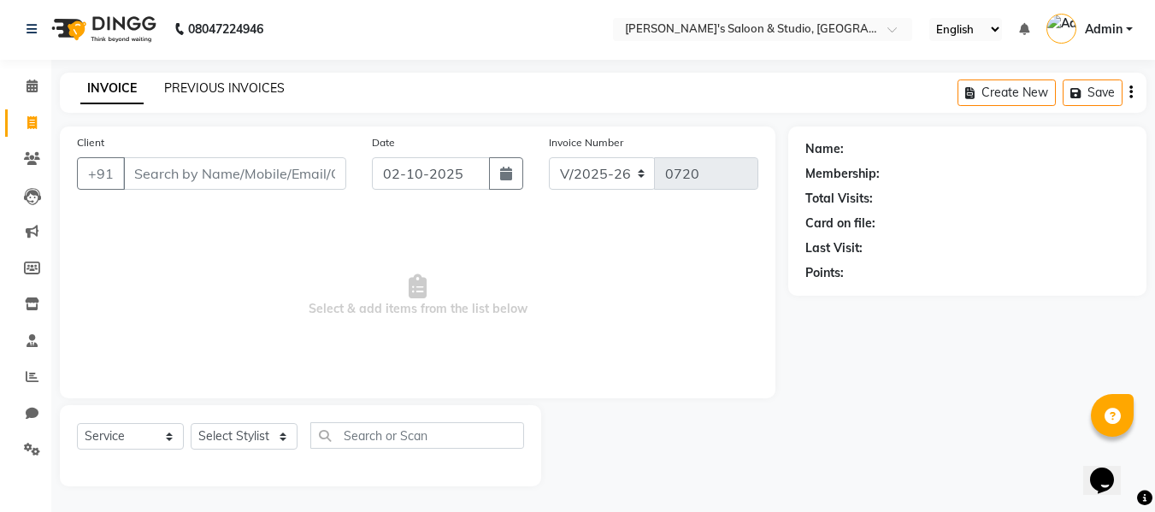
click at [237, 86] on link "PREVIOUS INVOICES" at bounding box center [224, 87] width 121 height 15
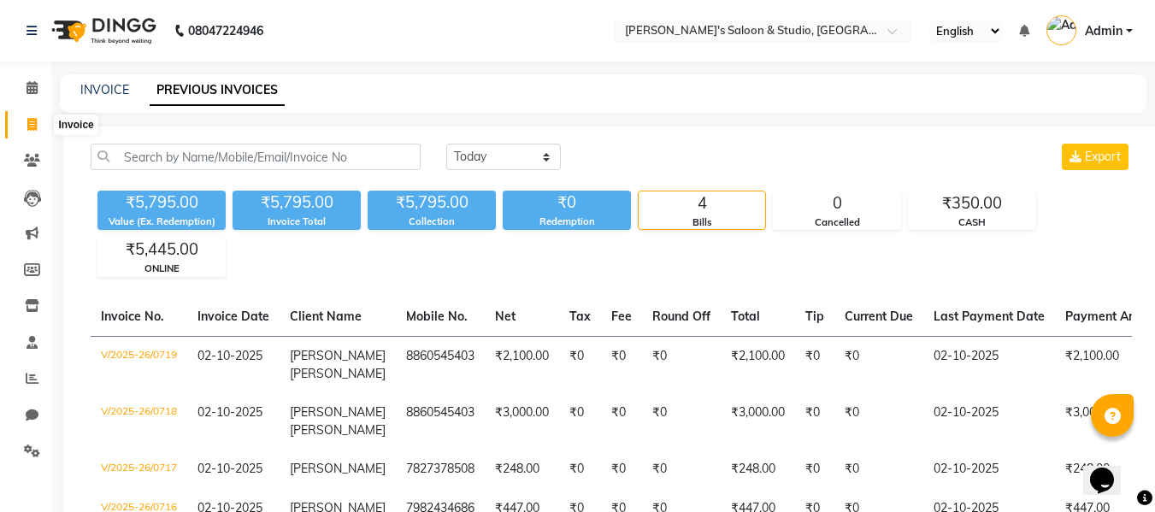
click at [36, 125] on icon at bounding box center [31, 124] width 9 height 13
select select "service"
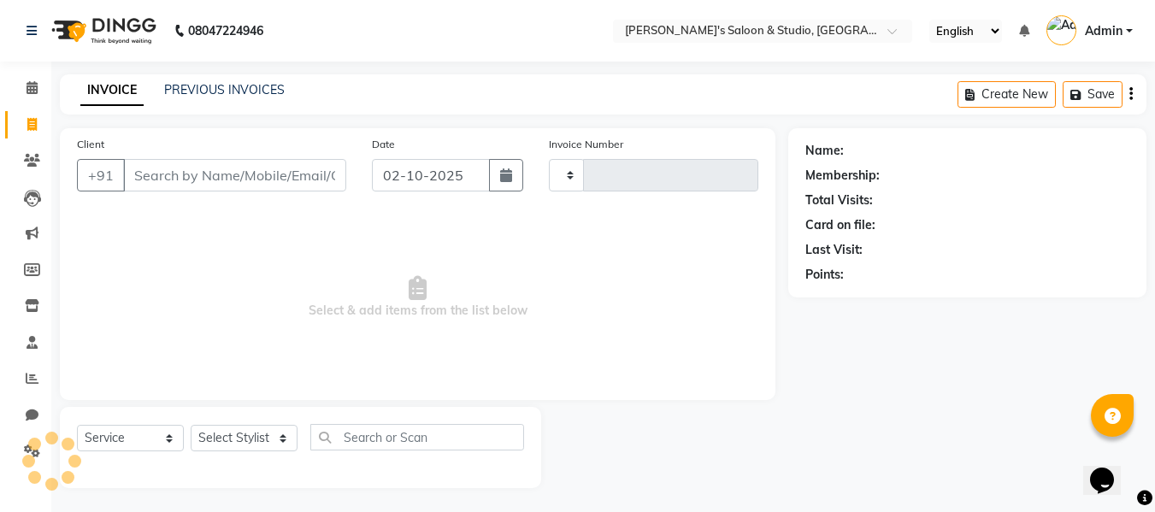
scroll to position [2, 0]
type input "0720"
select select "7536"
click at [166, 174] on input "Client" at bounding box center [234, 173] width 223 height 32
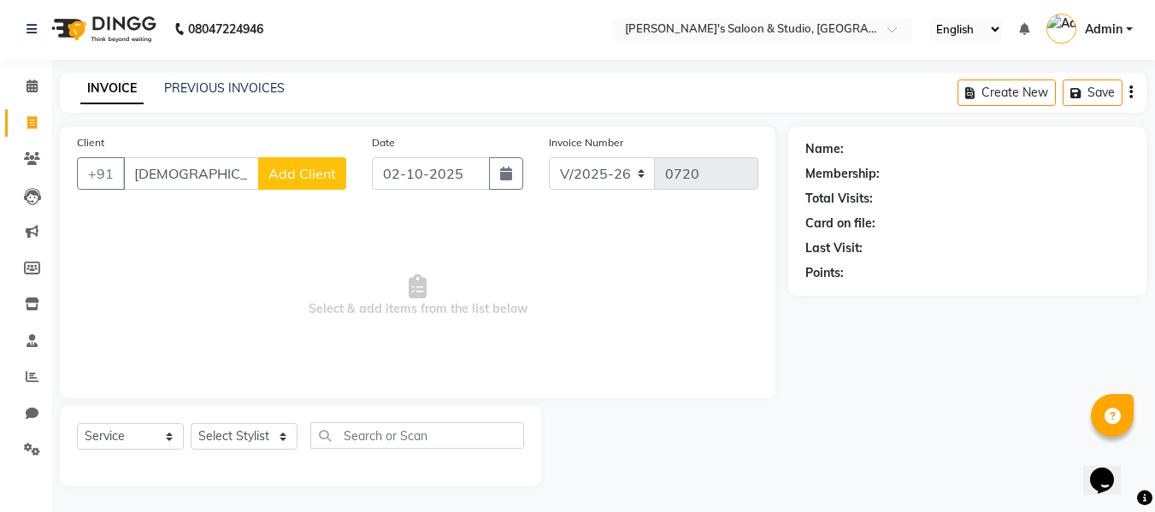
drag, startPoint x: 205, startPoint y: 174, endPoint x: 205, endPoint y: 155, distance: 18.8
click at [205, 173] on input "[DEMOGRAPHIC_DATA]" at bounding box center [191, 173] width 136 height 32
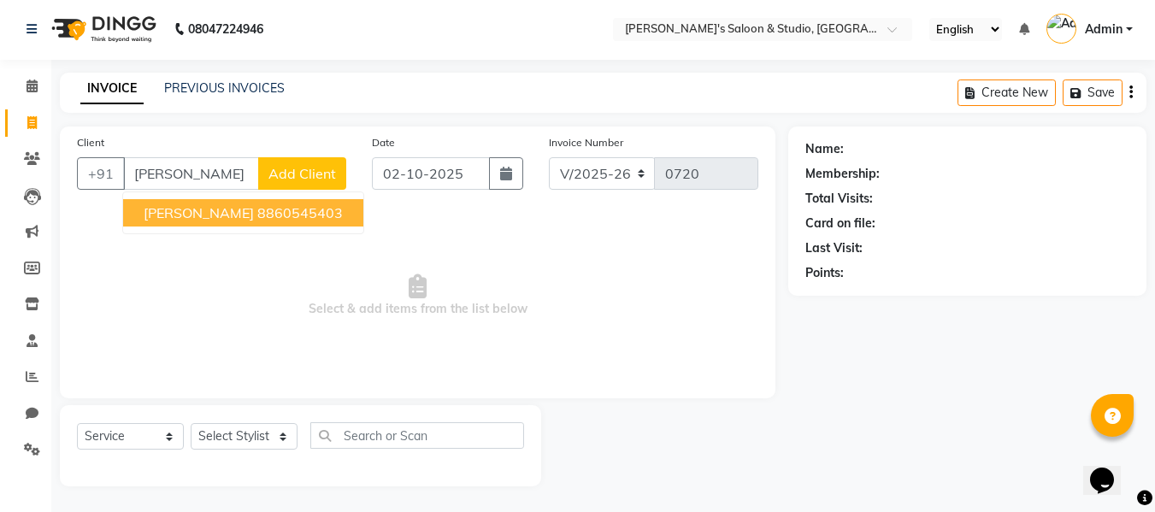
click at [221, 220] on span "[PERSON_NAME]" at bounding box center [199, 212] width 110 height 17
type input "8860545403"
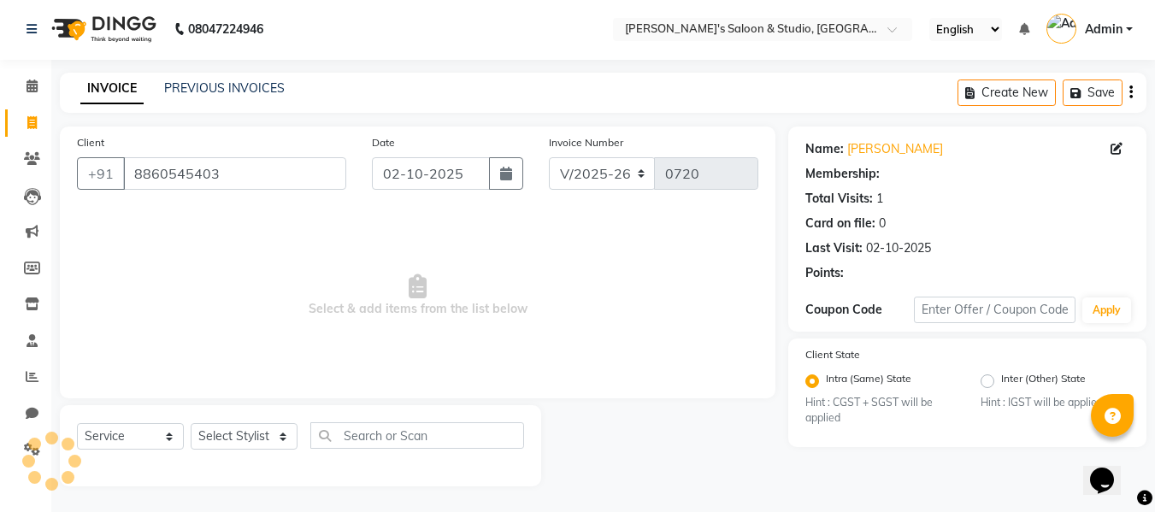
select select "1: Object"
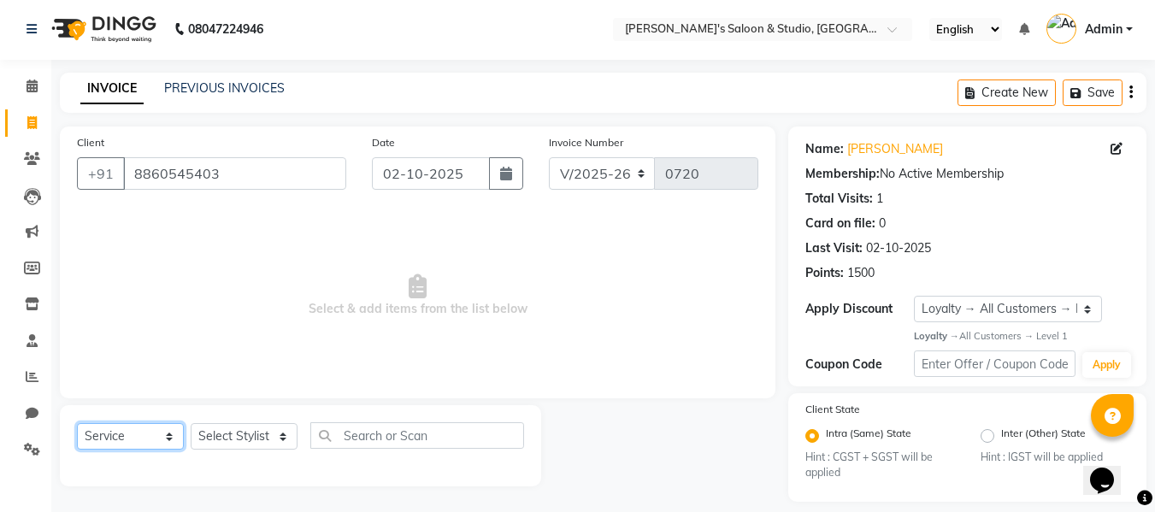
click at [121, 440] on select "Select Service Product Membership Package Voucher Prepaid Gift Card" at bounding box center [130, 436] width 107 height 27
select select "V"
click at [77, 423] on select "Select Service Product Membership Package Voucher Prepaid Gift Card" at bounding box center [130, 436] width 107 height 27
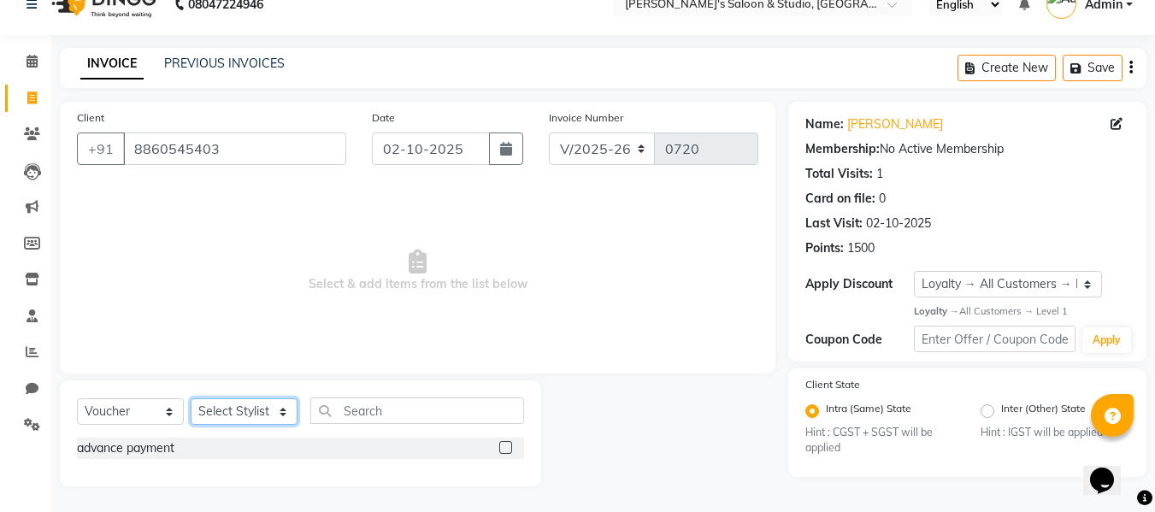
click at [275, 413] on select "Select Stylist [PERSON_NAME] Kajal [PERSON_NAME] [PERSON_NAME]" at bounding box center [244, 412] width 107 height 27
select select "67318"
click at [191, 399] on select "Select Stylist [PERSON_NAME] Kajal [PERSON_NAME] [PERSON_NAME]" at bounding box center [244, 412] width 107 height 27
click at [512, 451] on label at bounding box center [505, 447] width 13 height 13
click at [511, 451] on input "checkbox" at bounding box center [504, 448] width 11 height 11
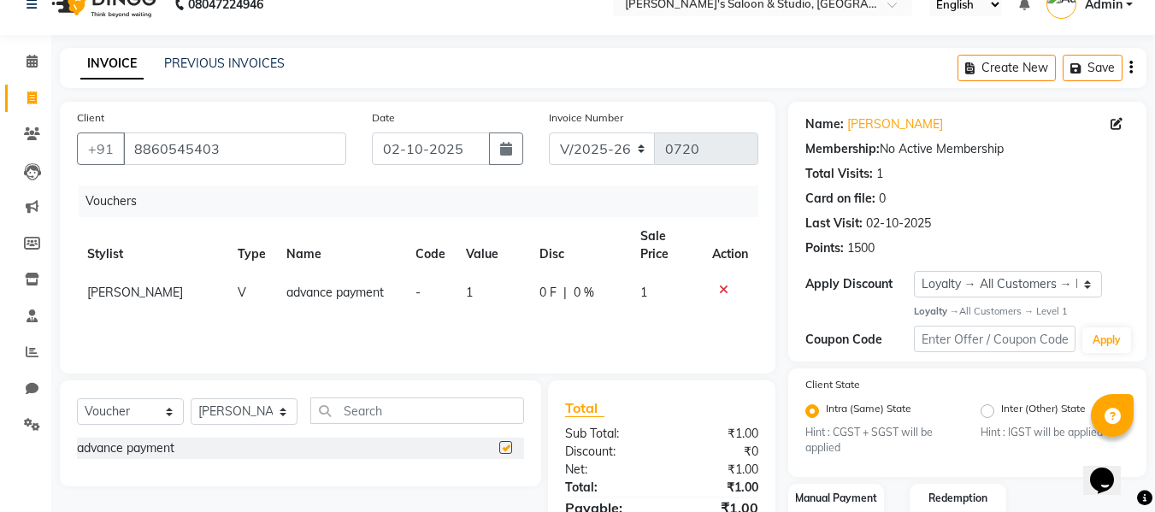
checkbox input "false"
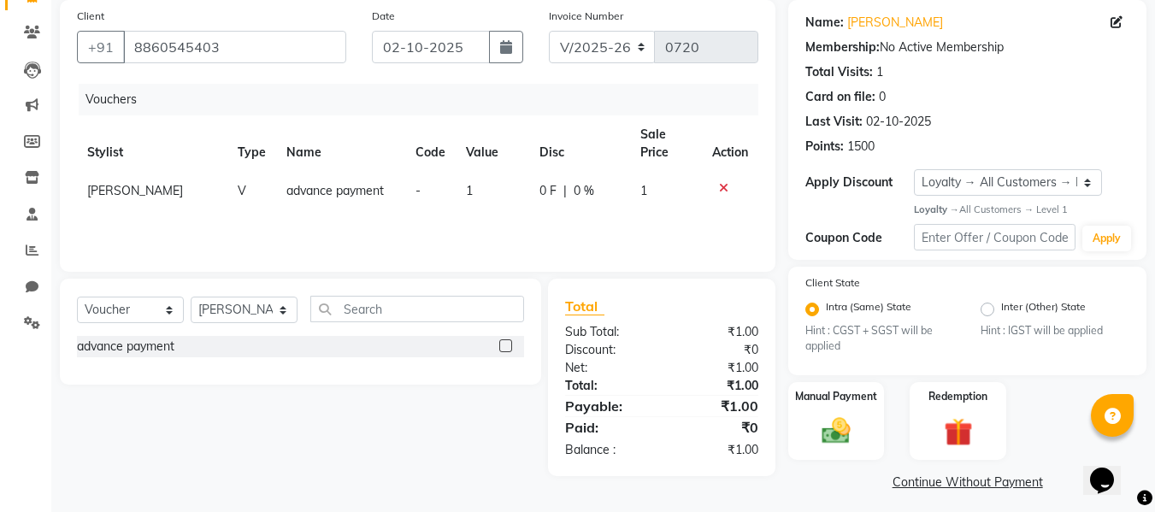
scroll to position [137, 0]
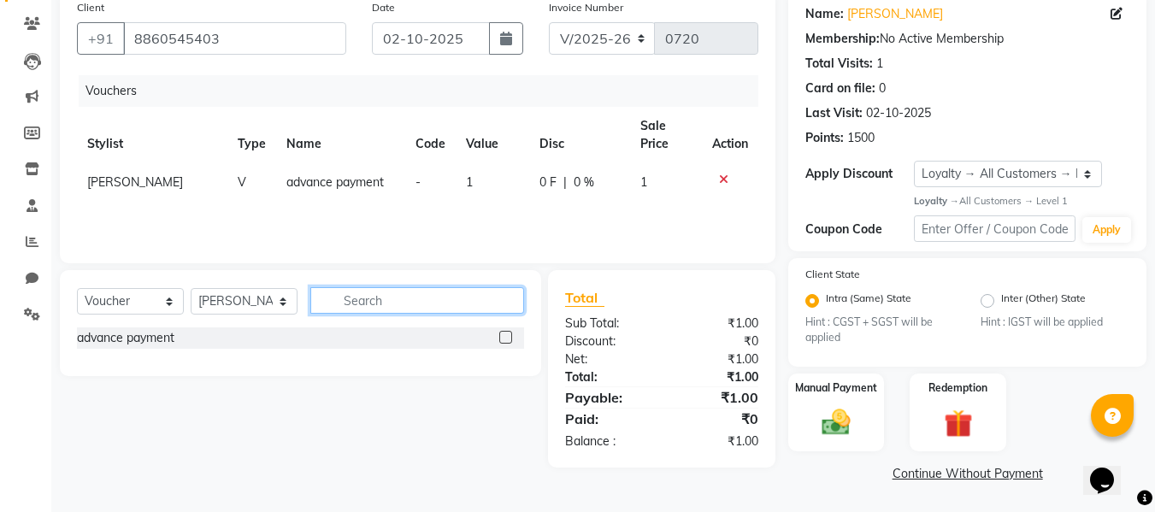
click at [424, 305] on input "text" at bounding box center [417, 300] width 214 height 27
click at [475, 180] on td "1" at bounding box center [493, 182] width 74 height 38
select select "67318"
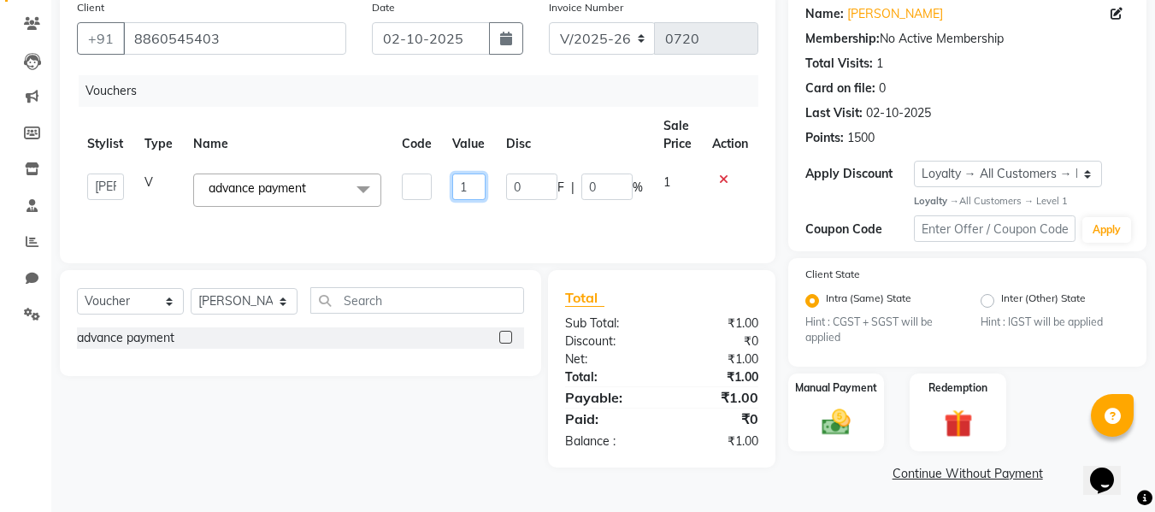
click at [470, 190] on input "1" at bounding box center [468, 187] width 32 height 27
type input "2000"
click at [476, 186] on input "2000" at bounding box center [468, 187] width 32 height 27
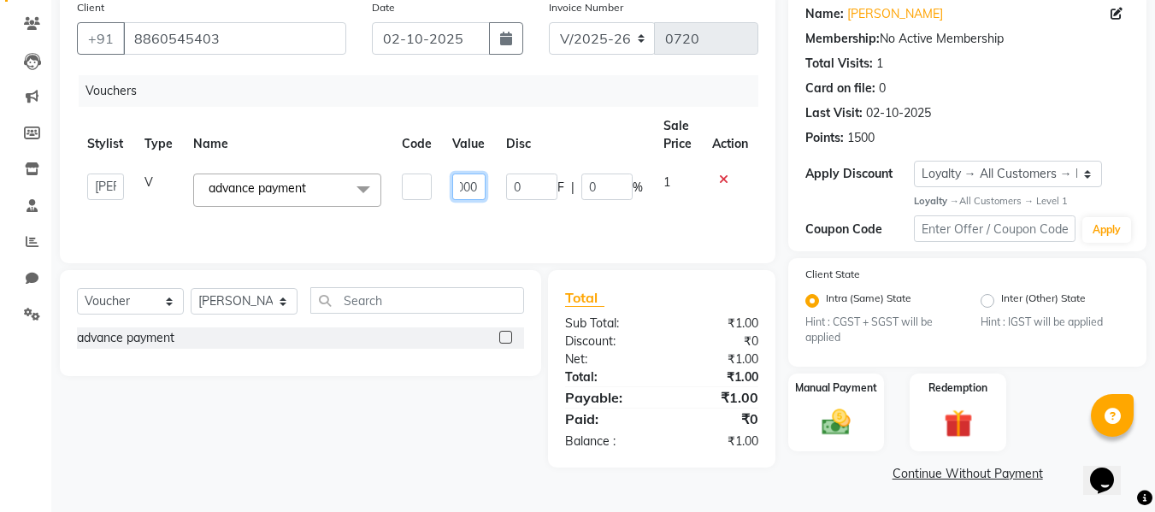
click at [476, 186] on input "2000" at bounding box center [468, 187] width 32 height 27
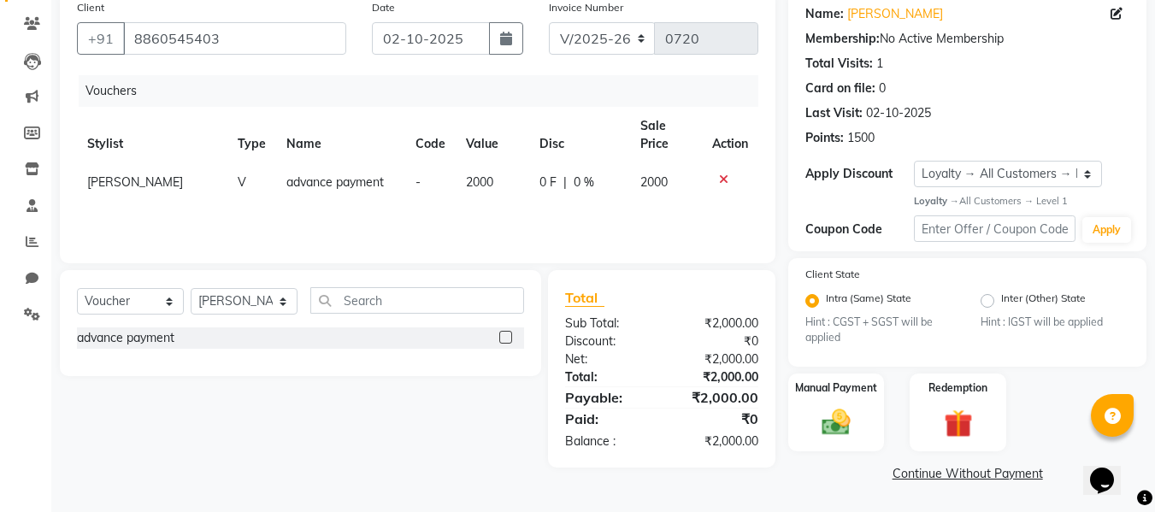
click at [449, 485] on div "Client [PHONE_NUMBER] Date [DATE] Invoice Number V/2025 V/[PHONE_NUMBER] Vouche…" at bounding box center [417, 238] width 741 height 495
click at [851, 415] on img at bounding box center [836, 422] width 48 height 34
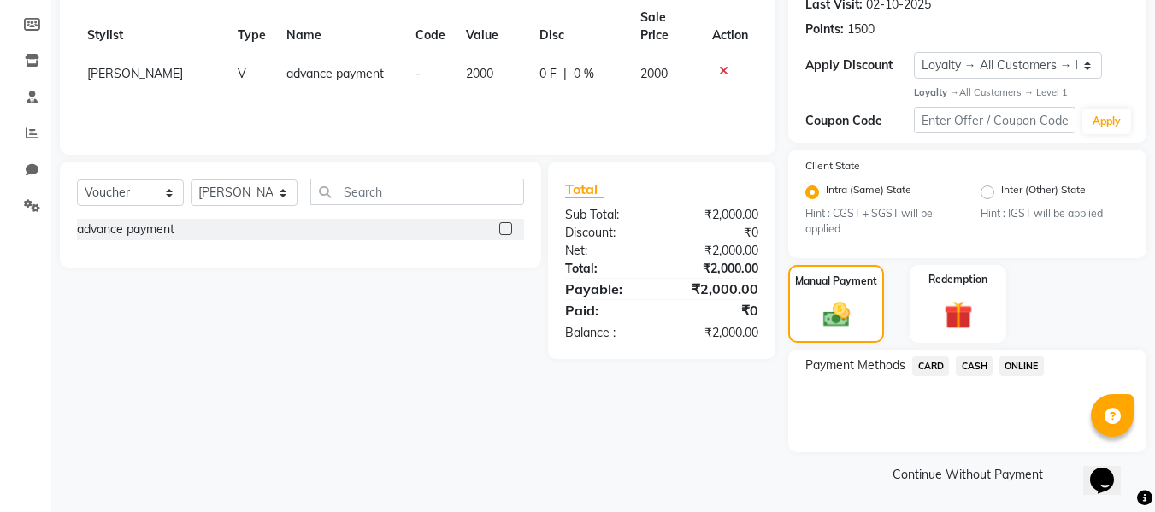
scroll to position [246, 0]
click at [1013, 363] on span "ONLINE" at bounding box center [1022, 366] width 44 height 20
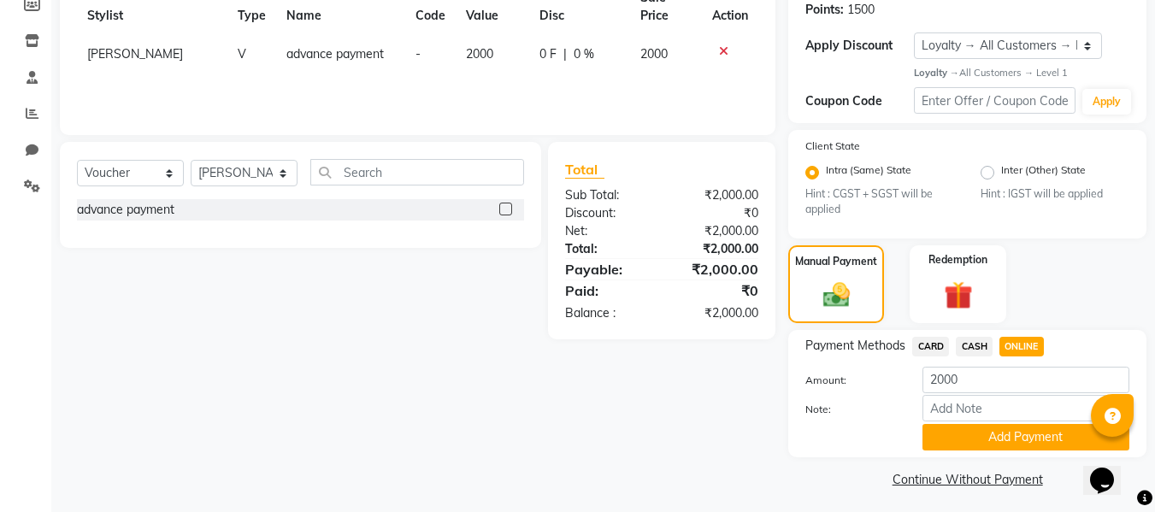
scroll to position [271, 0]
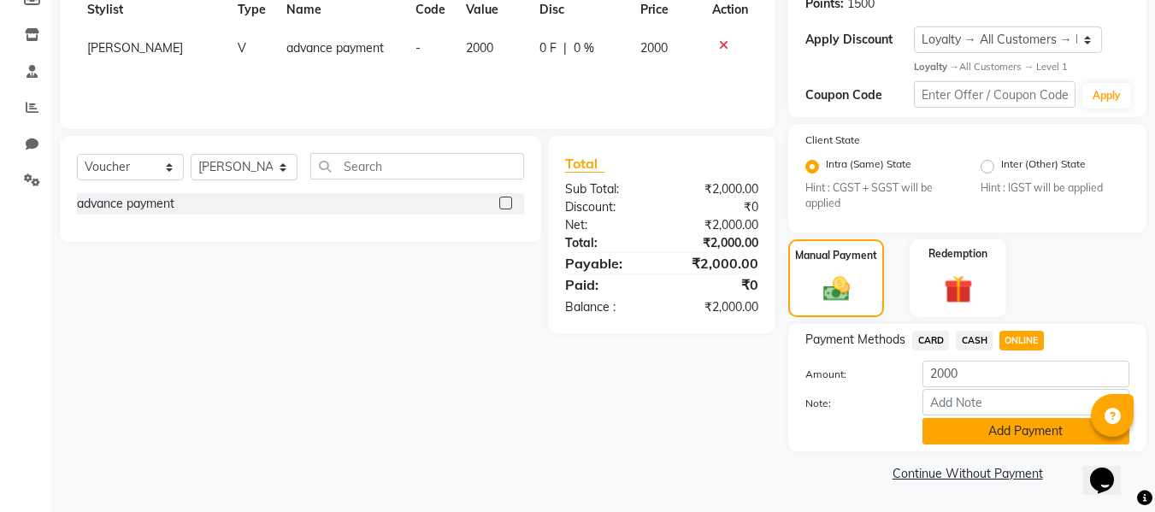
click at [1012, 440] on button "Add Payment" at bounding box center [1026, 431] width 207 height 27
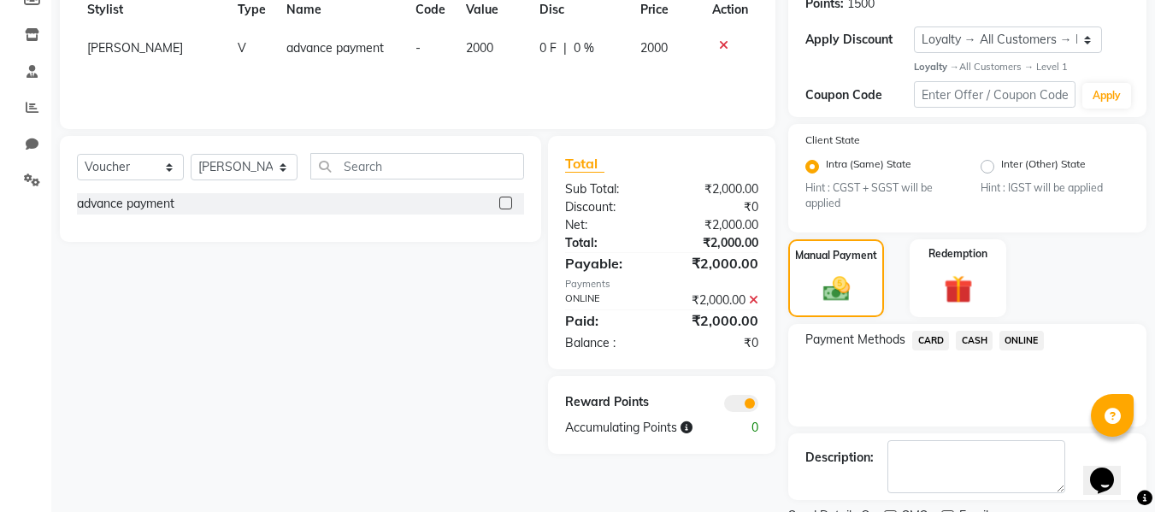
scroll to position [343, 0]
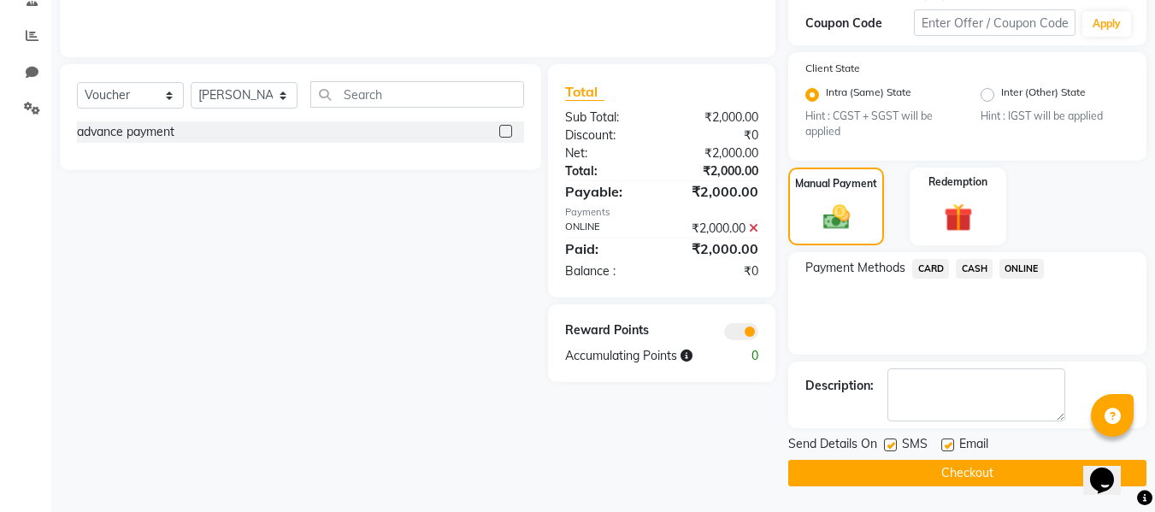
click at [999, 474] on button "Checkout" at bounding box center [968, 473] width 358 height 27
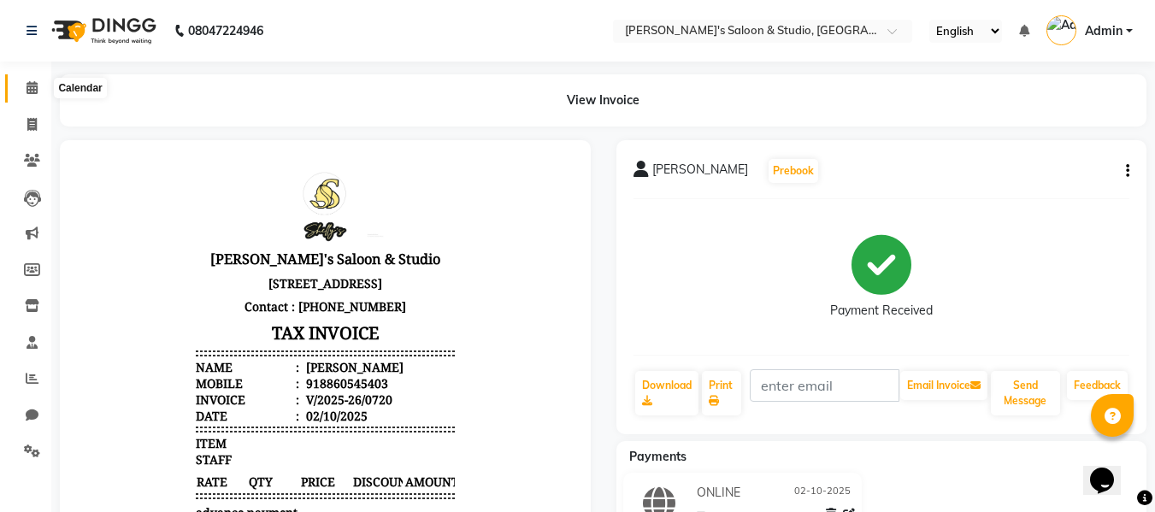
click at [23, 86] on span at bounding box center [32, 89] width 30 height 20
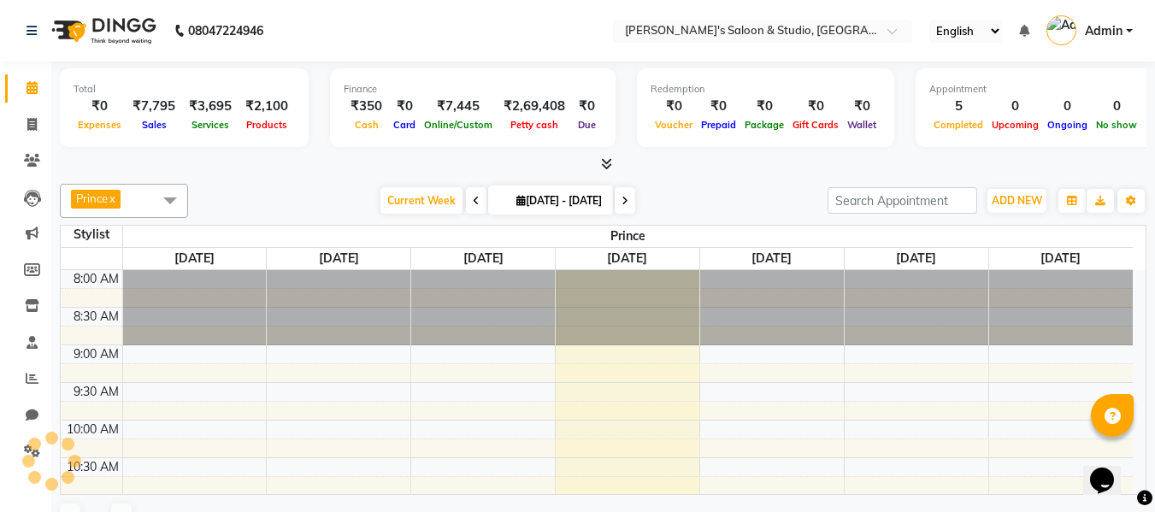
scroll to position [603, 0]
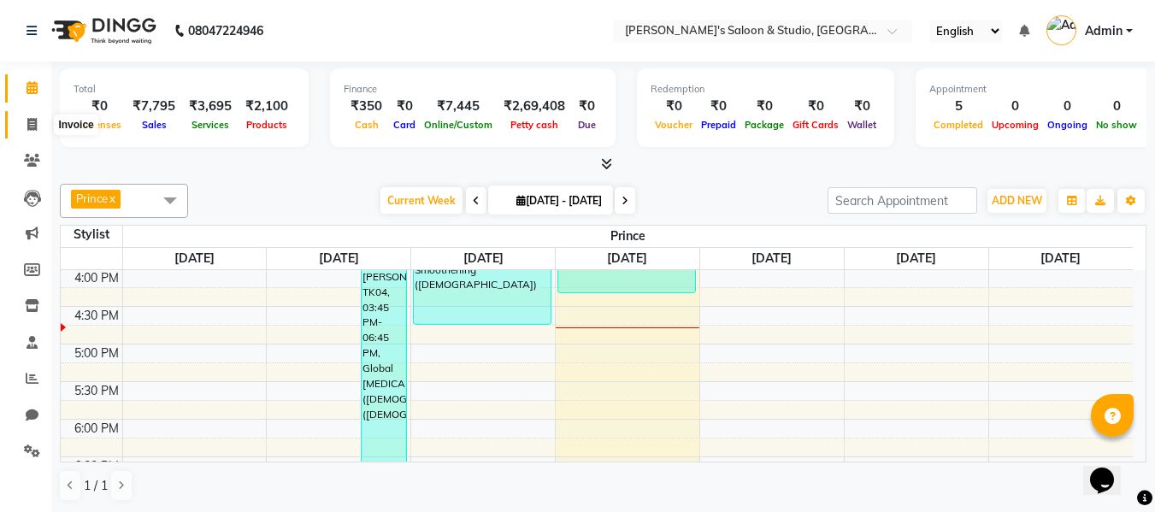
click at [27, 128] on icon at bounding box center [31, 124] width 9 height 13
select select "service"
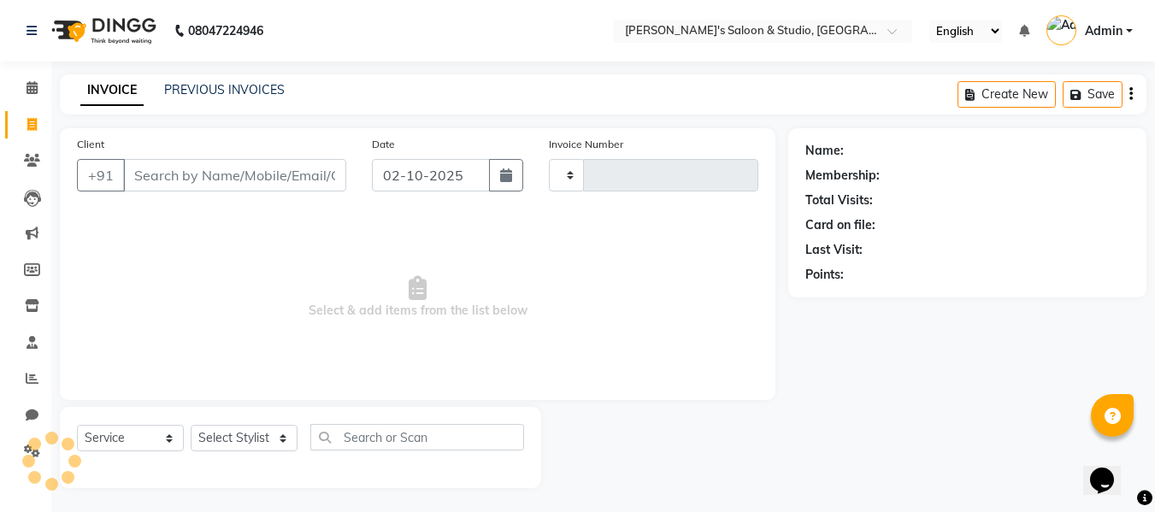
type input "0721"
select select "7536"
click at [204, 83] on link "PREVIOUS INVOICES" at bounding box center [224, 89] width 121 height 15
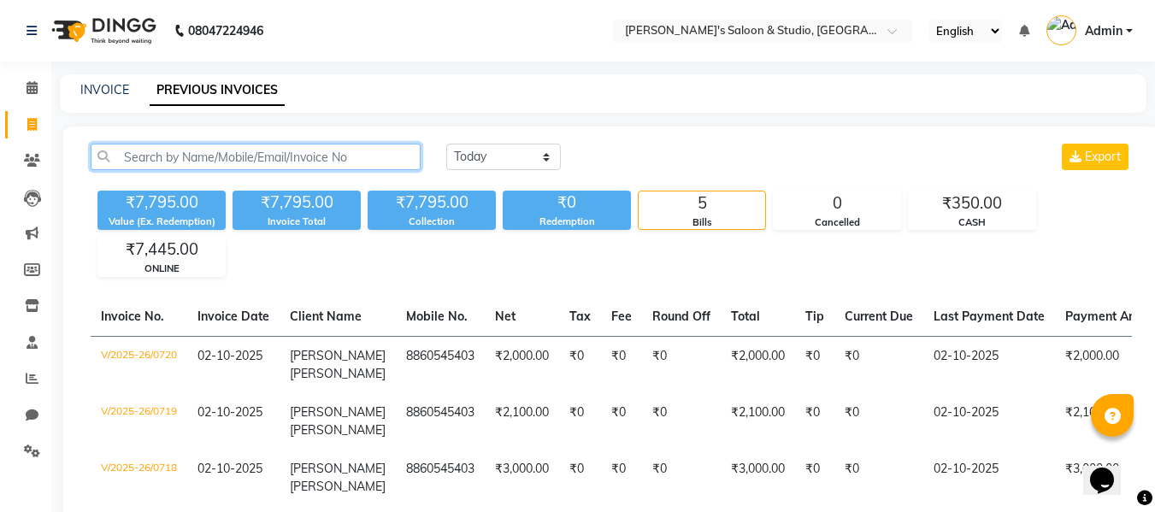
click at [139, 157] on input "text" at bounding box center [256, 157] width 330 height 27
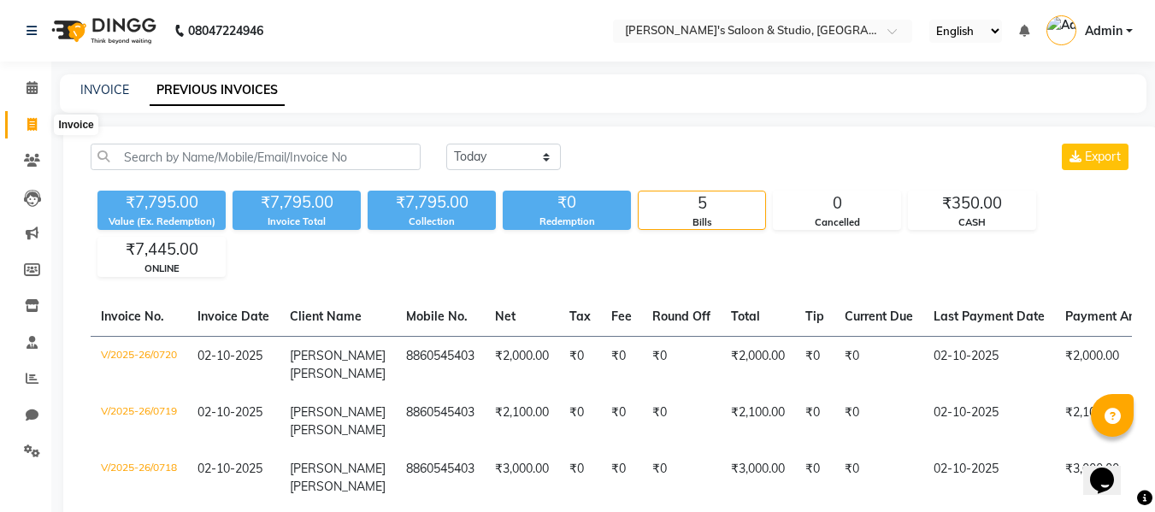
click at [33, 124] on icon at bounding box center [31, 124] width 9 height 13
select select "service"
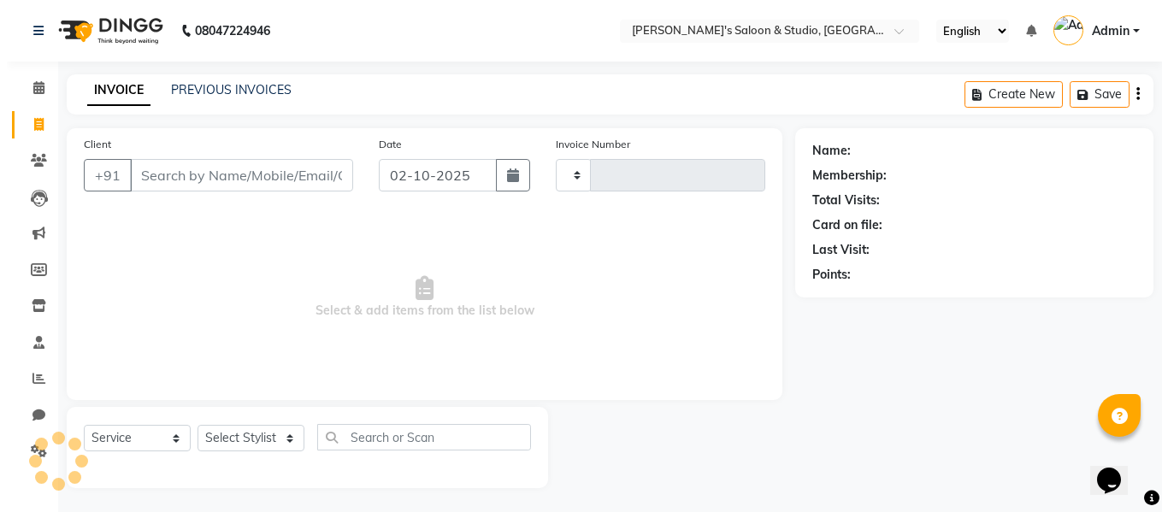
scroll to position [2, 0]
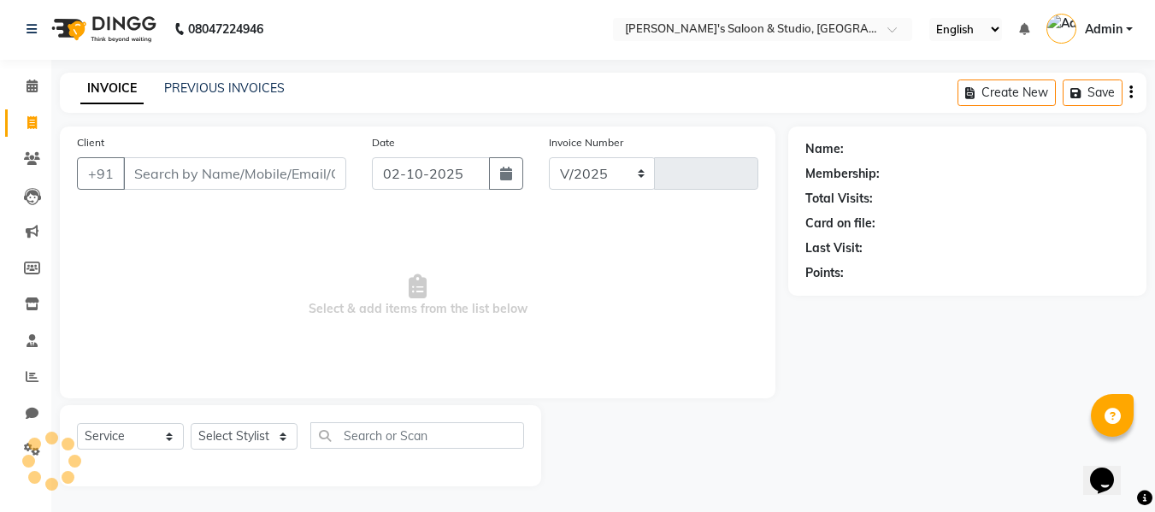
select select "7536"
type input "0721"
drag, startPoint x: 159, startPoint y: 167, endPoint x: 179, endPoint y: 121, distance: 50.2
click at [159, 164] on input "Client" at bounding box center [234, 173] width 223 height 32
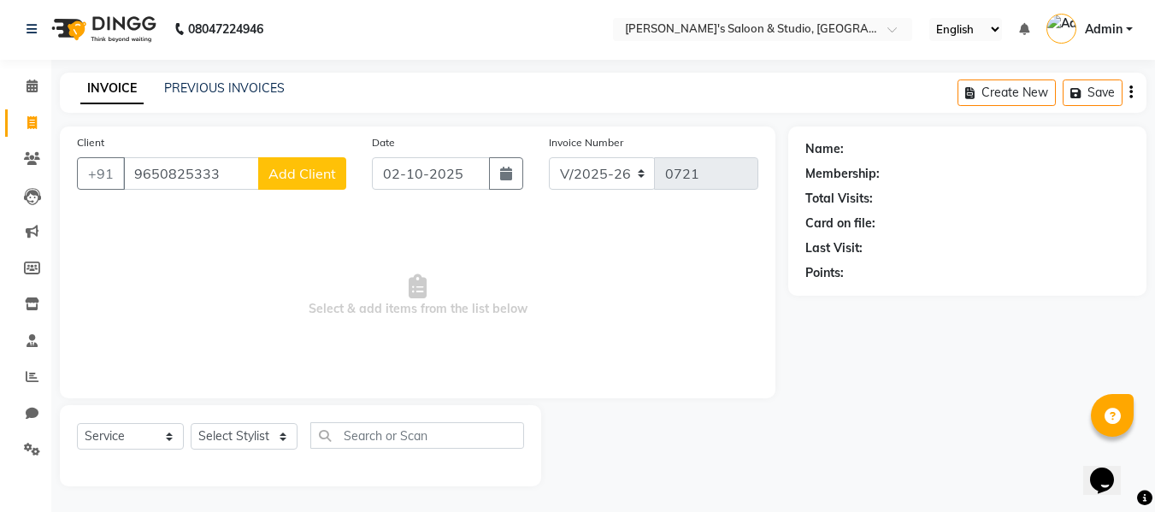
type input "9650825333"
click at [289, 170] on span "Add Client" at bounding box center [303, 173] width 68 height 17
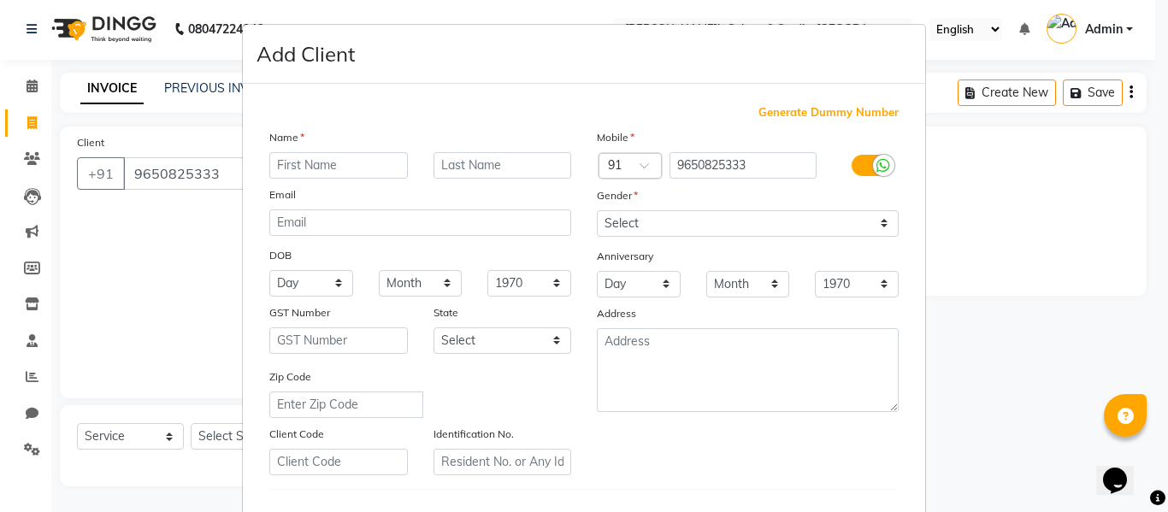
click at [303, 158] on input "text" at bounding box center [338, 165] width 139 height 27
type input "Suamnya"
click at [638, 227] on select "Select [DEMOGRAPHIC_DATA] [DEMOGRAPHIC_DATA] Other Prefer Not To Say" at bounding box center [748, 223] width 302 height 27
select select "[DEMOGRAPHIC_DATA]"
click at [597, 210] on select "Select [DEMOGRAPHIC_DATA] [DEMOGRAPHIC_DATA] Other Prefer Not To Say" at bounding box center [748, 223] width 302 height 27
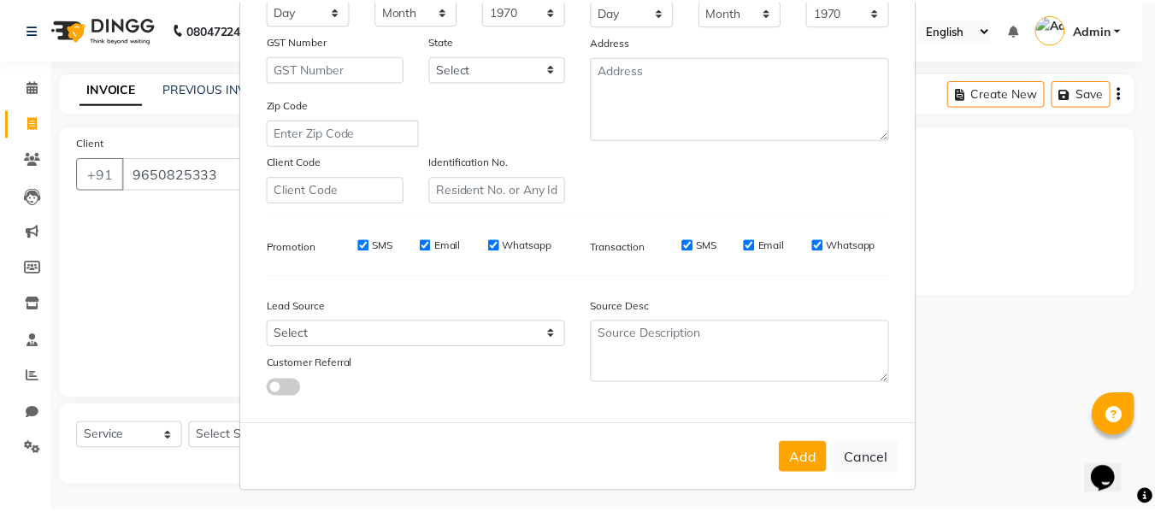
scroll to position [277, 0]
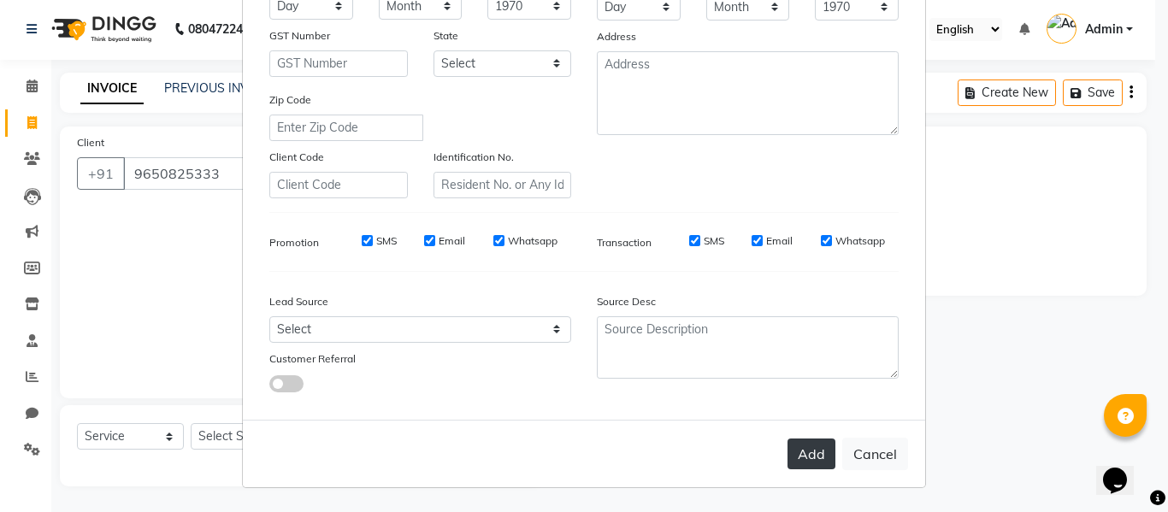
click at [788, 455] on button "Add" at bounding box center [812, 454] width 48 height 31
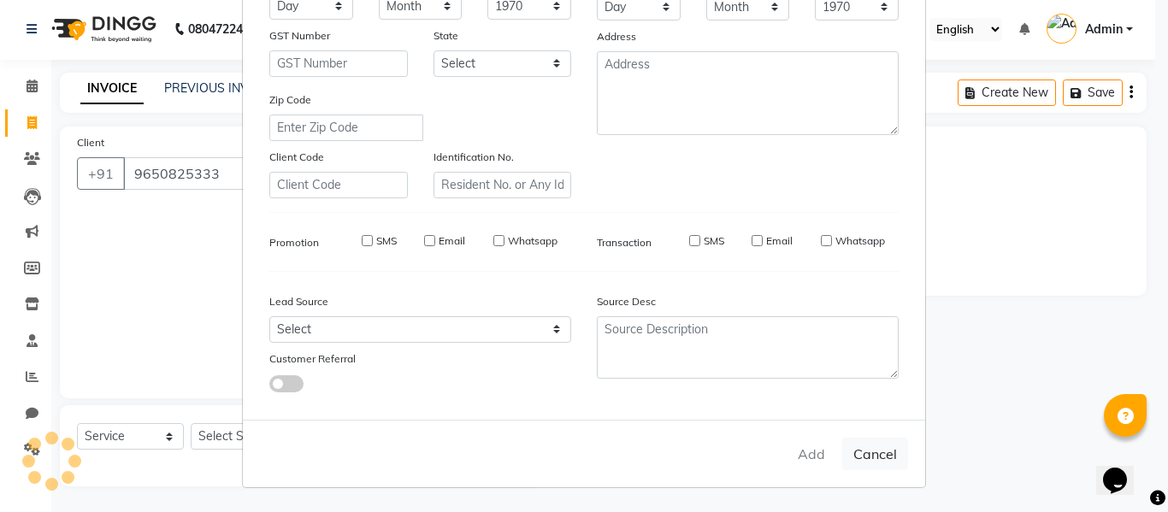
select select
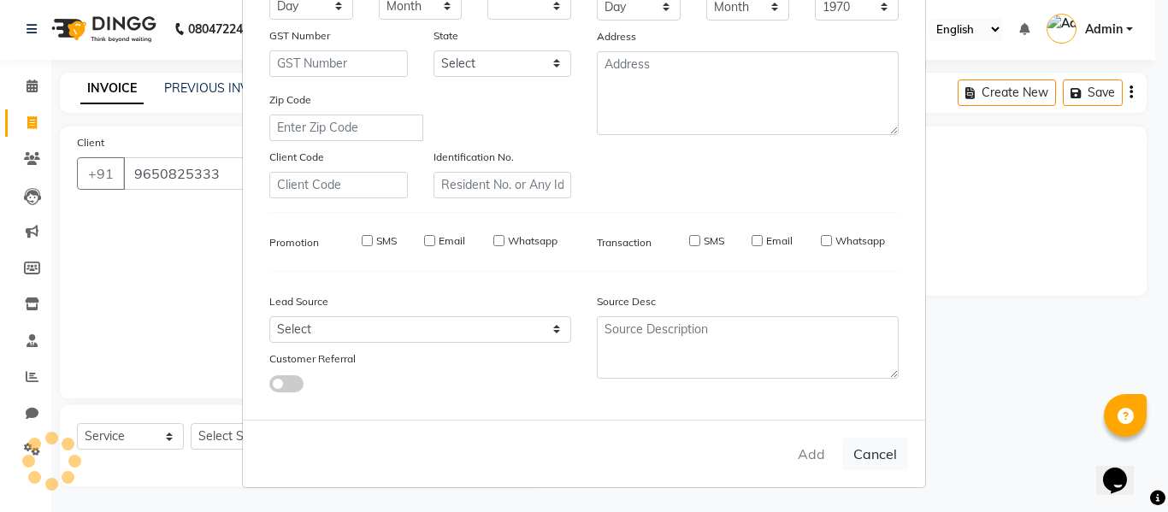
select select
checkbox input "false"
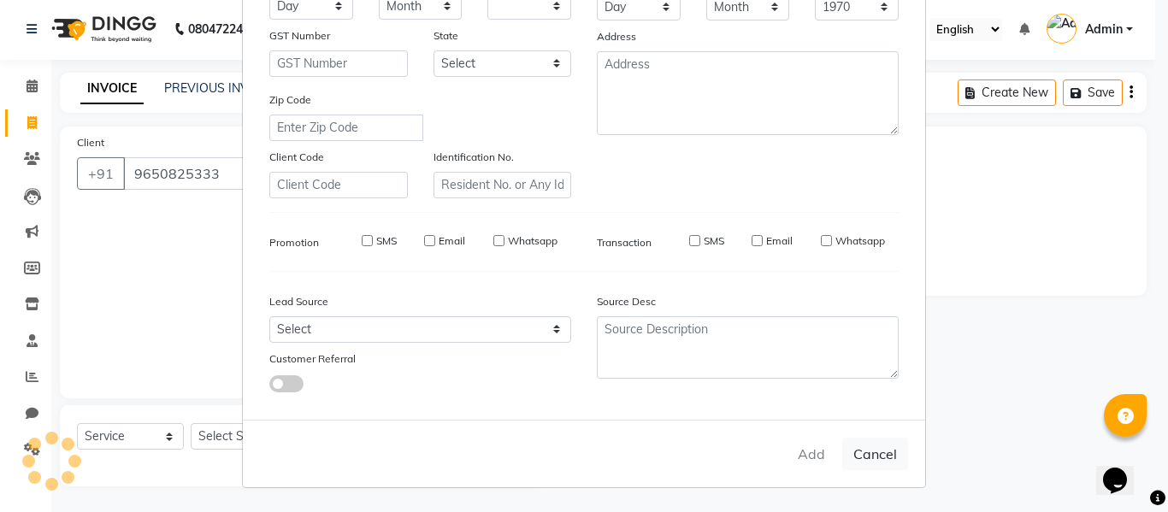
checkbox input "false"
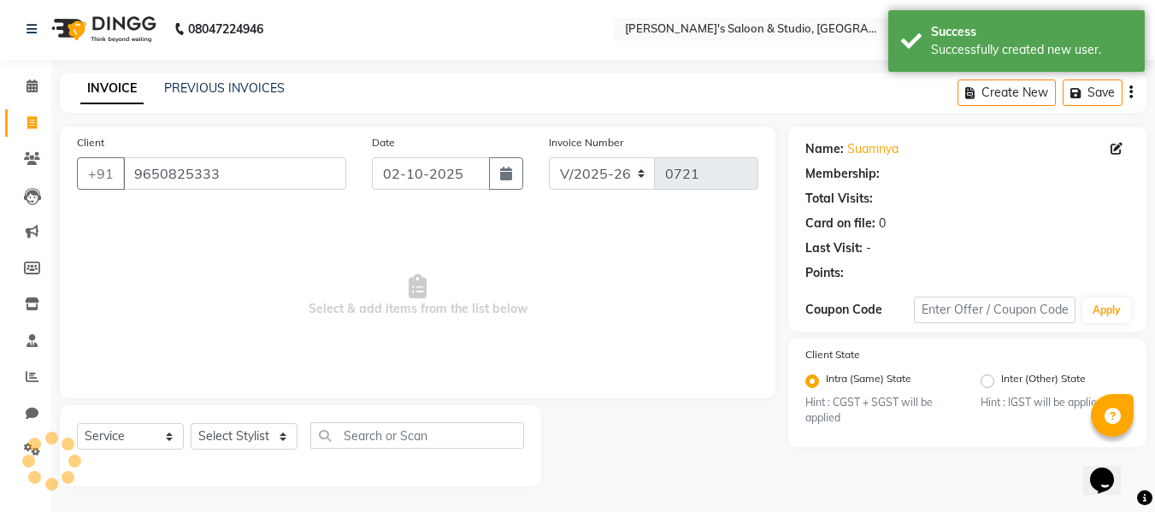
select select "1: Object"
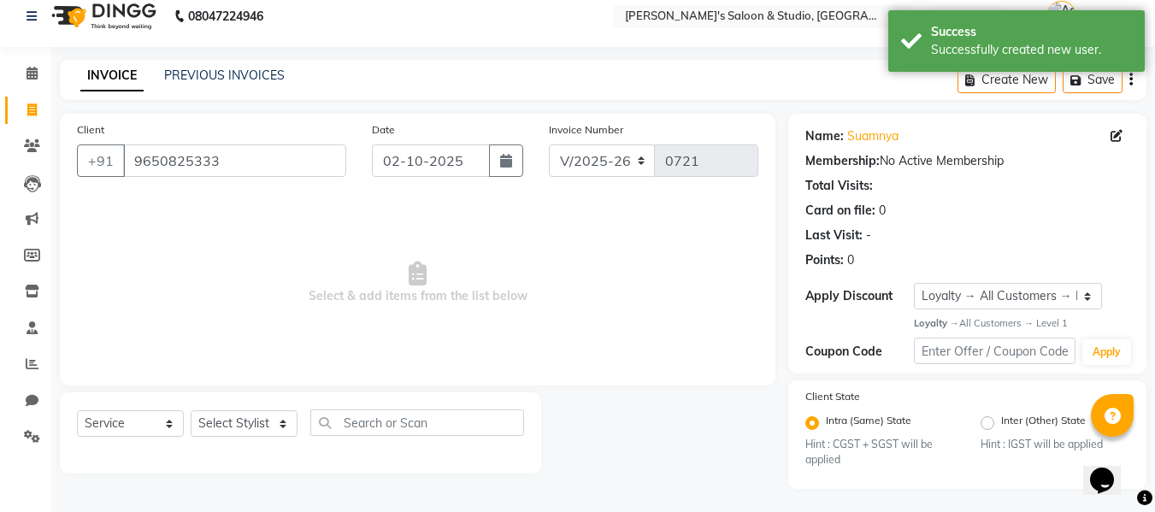
scroll to position [17, 0]
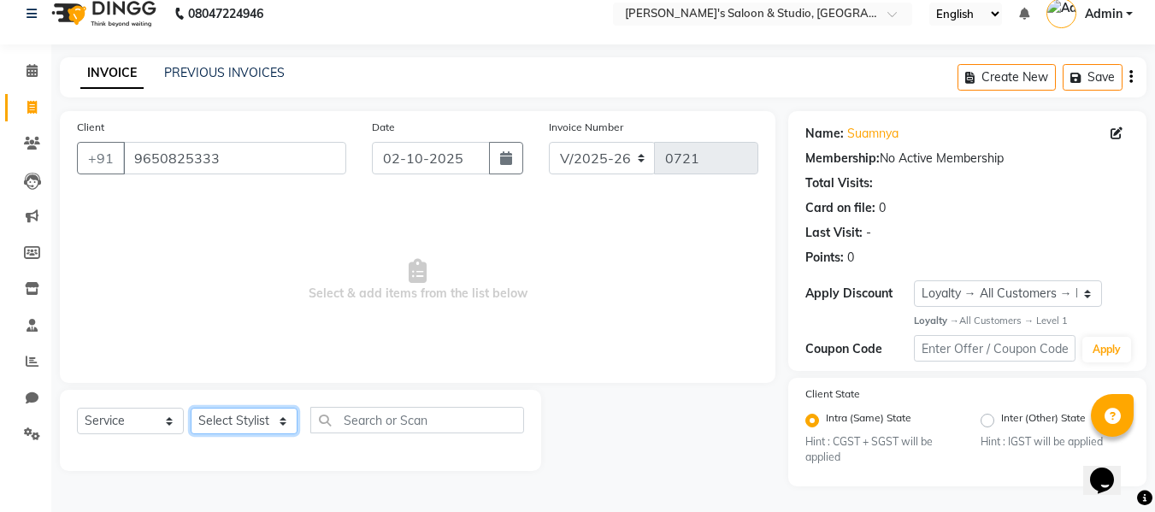
click at [251, 422] on select "Select Stylist [PERSON_NAME] Kajal [PERSON_NAME] [PERSON_NAME]" at bounding box center [244, 421] width 107 height 27
select select "67905"
click at [191, 408] on select "Select Stylist [PERSON_NAME] Kajal [PERSON_NAME] [PERSON_NAME]" at bounding box center [244, 421] width 107 height 27
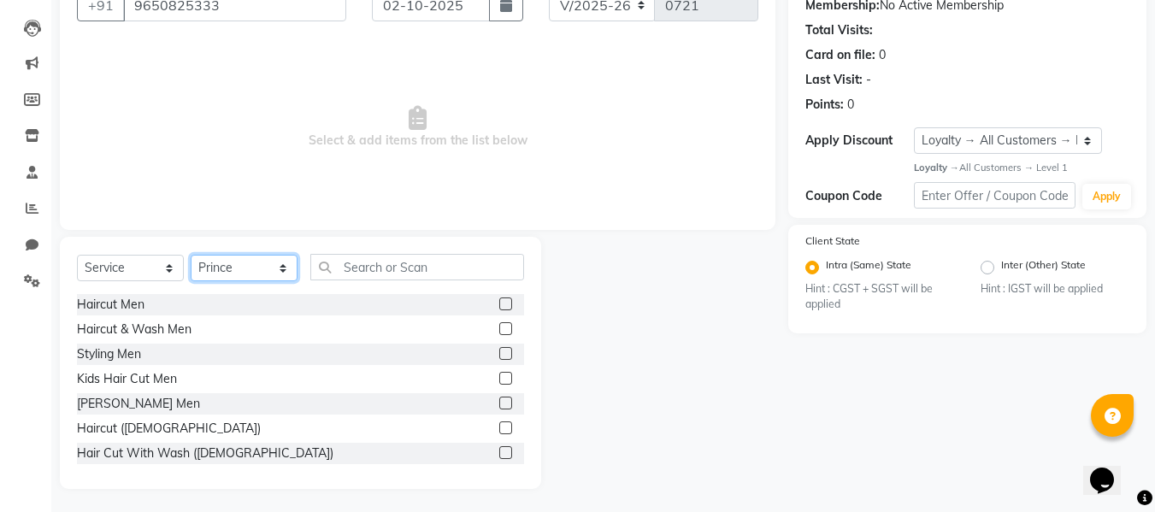
scroll to position [173, 0]
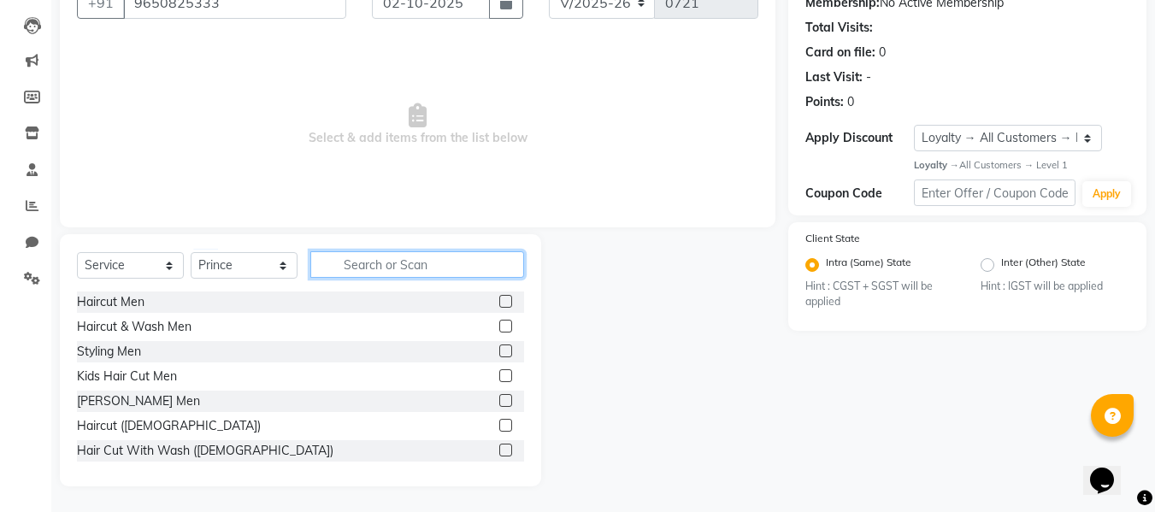
click at [353, 269] on input "text" at bounding box center [417, 264] width 214 height 27
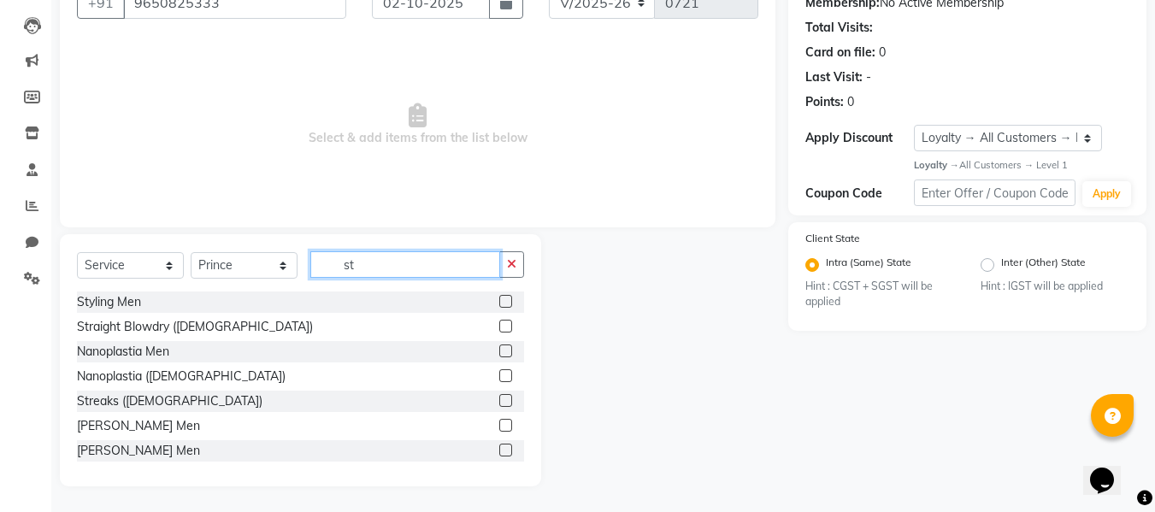
type input "s"
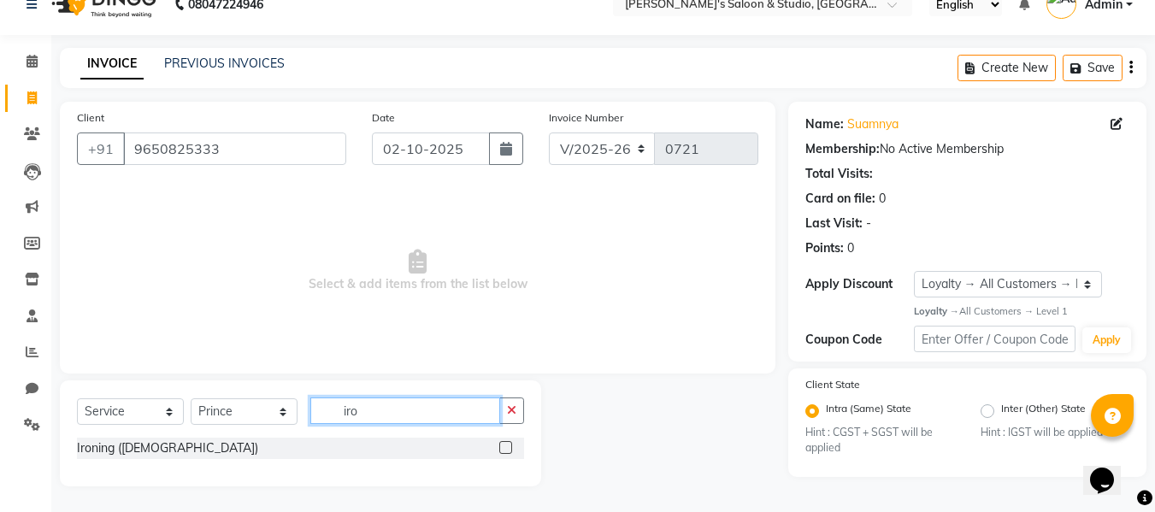
scroll to position [27, 0]
type input "iro"
click at [509, 443] on label at bounding box center [505, 447] width 13 height 13
click at [509, 443] on input "checkbox" at bounding box center [504, 448] width 11 height 11
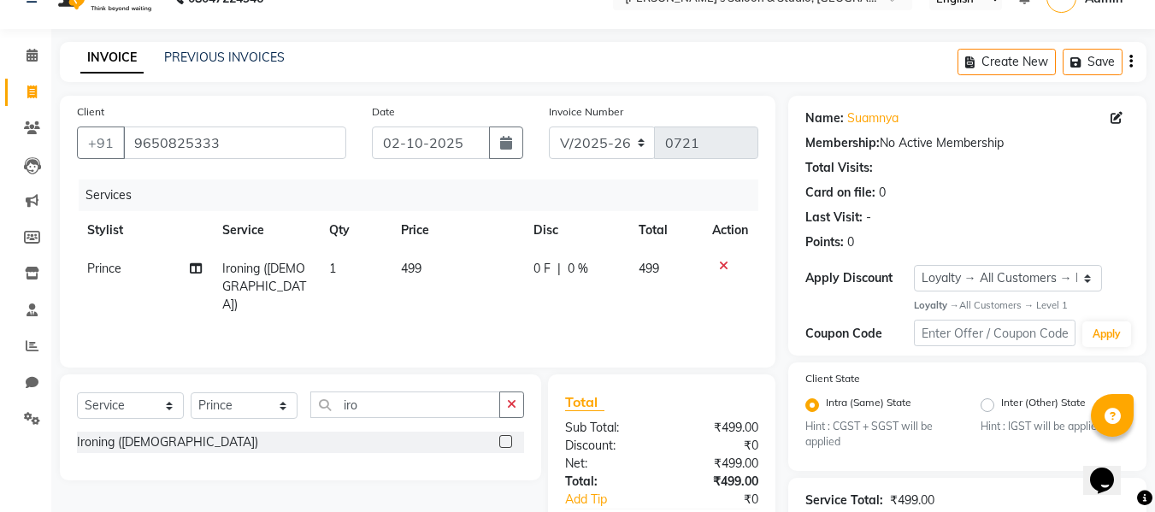
scroll to position [234, 0]
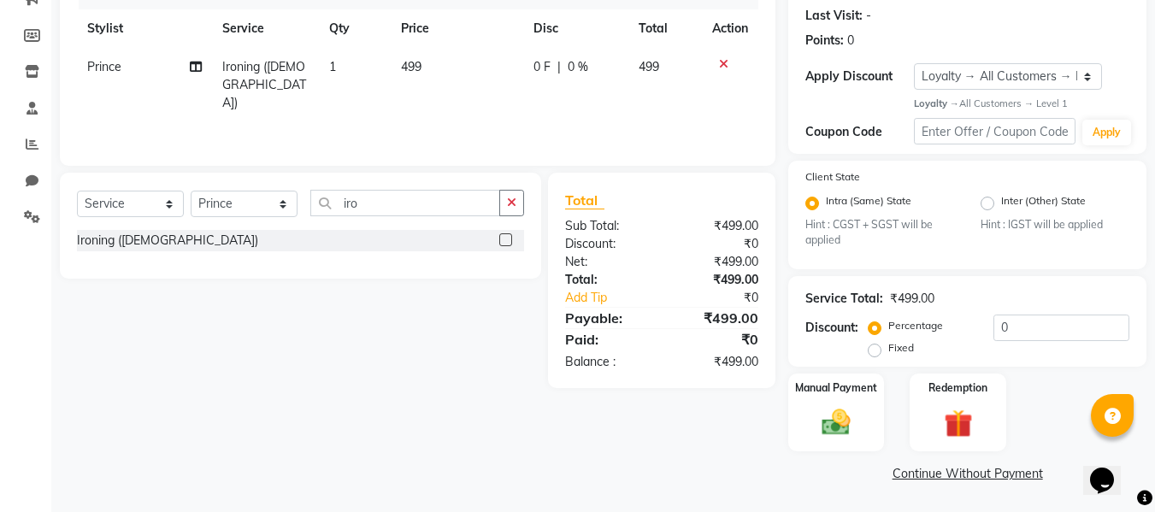
click at [510, 241] on label at bounding box center [505, 239] width 13 height 13
click at [510, 241] on input "checkbox" at bounding box center [504, 240] width 11 height 11
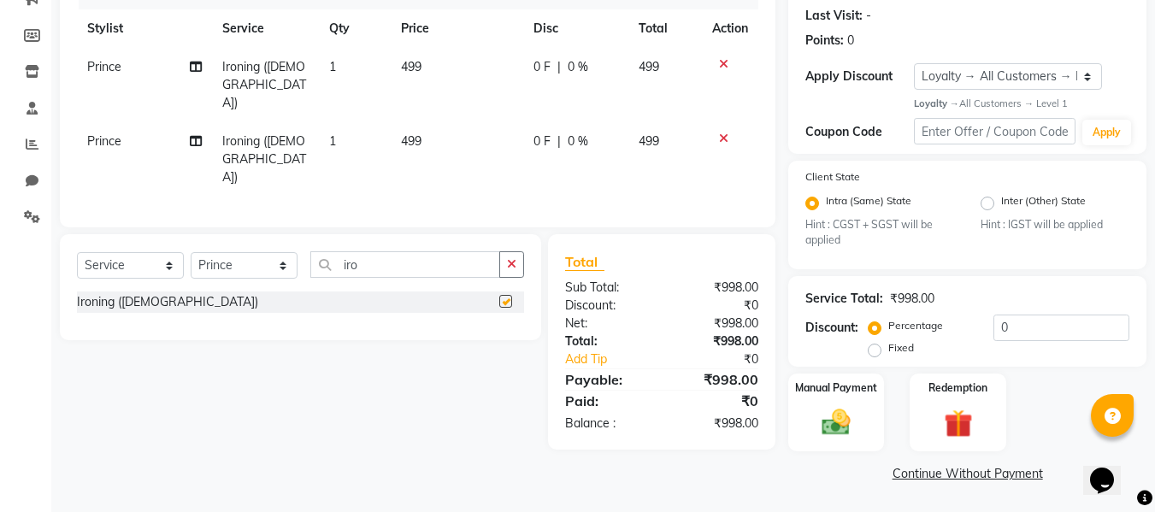
checkbox input "false"
click at [722, 122] on td at bounding box center [730, 159] width 56 height 74
click at [722, 133] on icon at bounding box center [723, 139] width 9 height 12
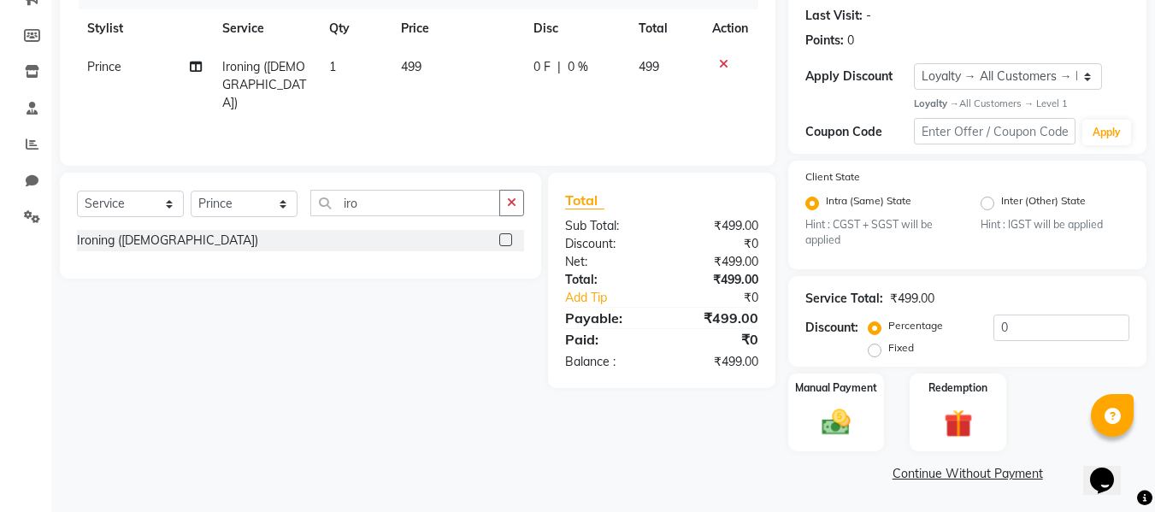
click at [405, 68] on span "499" at bounding box center [411, 66] width 21 height 15
select select "67905"
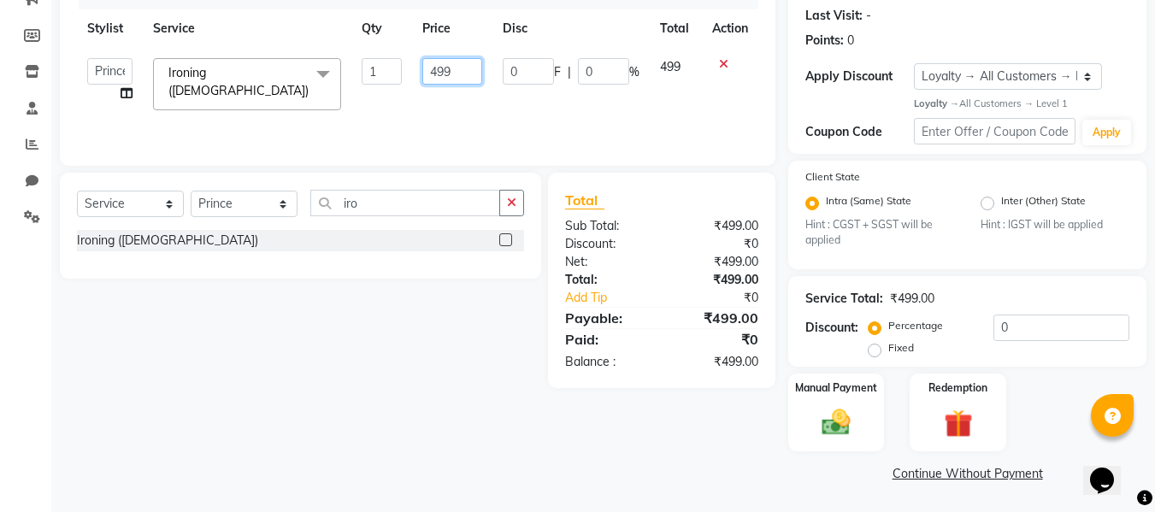
click at [435, 71] on input "499" at bounding box center [451, 71] width 59 height 27
type input "599"
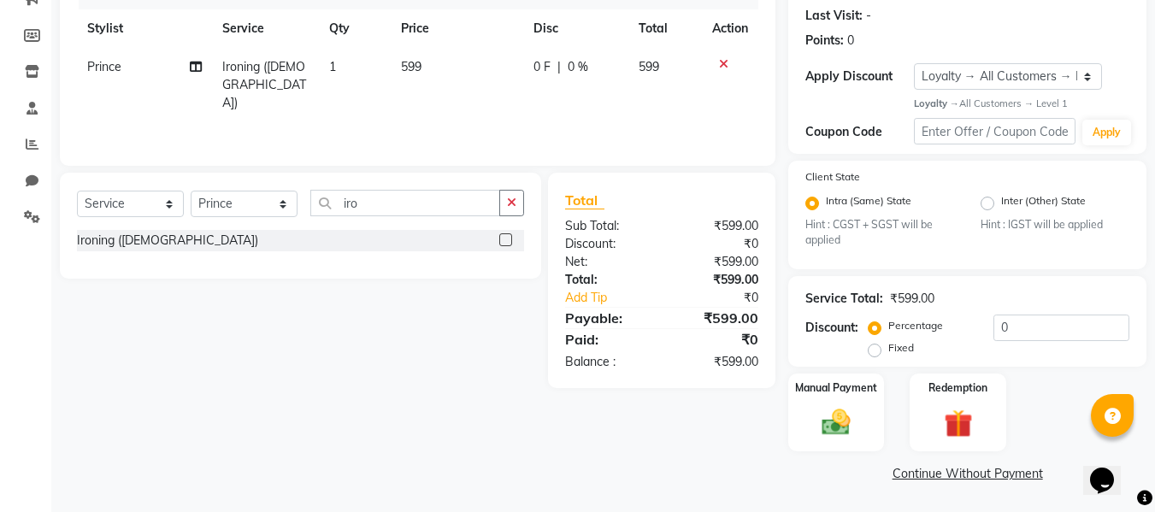
click at [758, 464] on div "Client [PHONE_NUMBER] Date [DATE] Invoice Number V/2025 V/[PHONE_NUMBER] Servic…" at bounding box center [417, 190] width 741 height 593
click at [889, 349] on label "Fixed" at bounding box center [902, 347] width 26 height 15
click at [874, 349] on input "Fixed" at bounding box center [878, 348] width 12 height 12
radio input "true"
click at [1032, 334] on input "0" at bounding box center [1062, 328] width 136 height 27
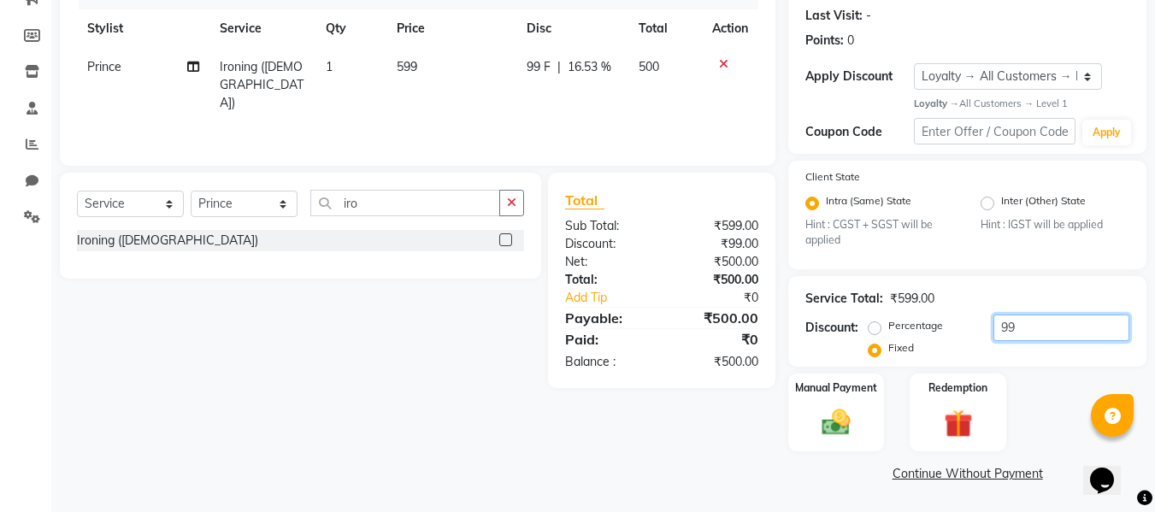
type input "99"
click at [569, 428] on div "Client [PHONE_NUMBER] Date [DATE] Invoice Number V/2025 V/[PHONE_NUMBER] Servic…" at bounding box center [417, 190] width 741 height 593
click at [830, 416] on img at bounding box center [836, 423] width 48 height 34
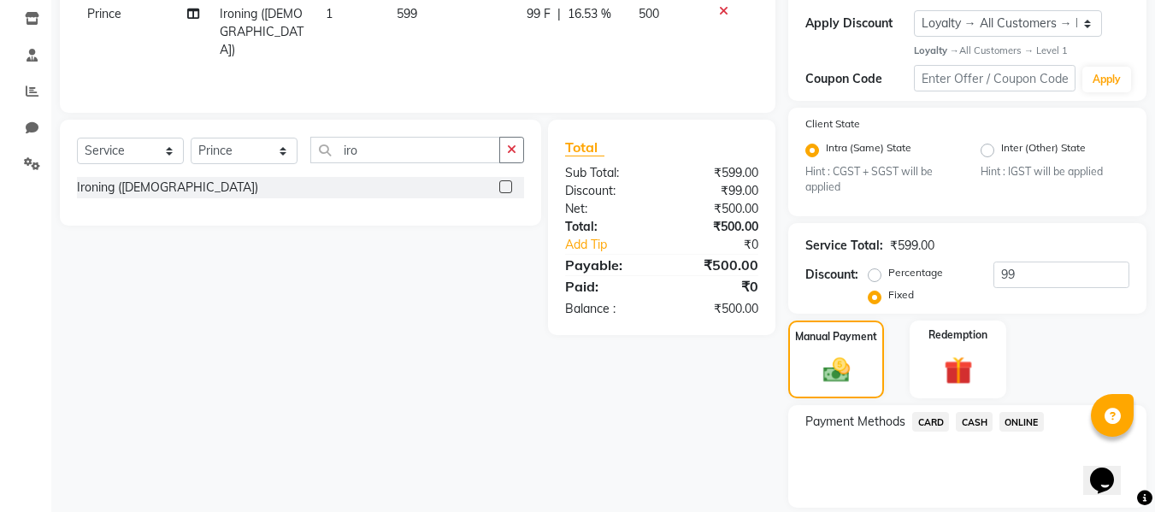
scroll to position [344, 0]
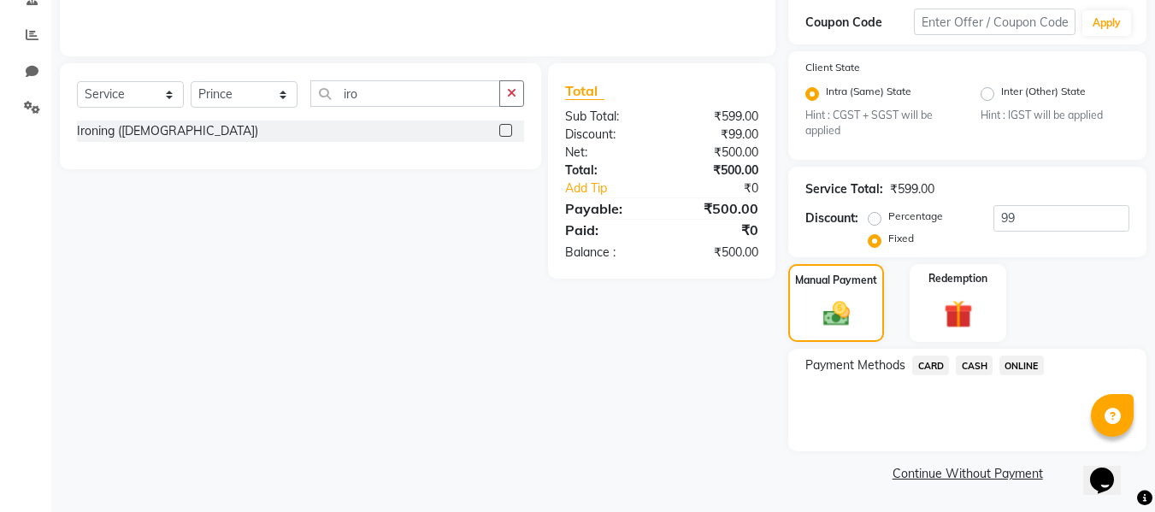
click at [964, 363] on span "CASH" at bounding box center [974, 366] width 37 height 20
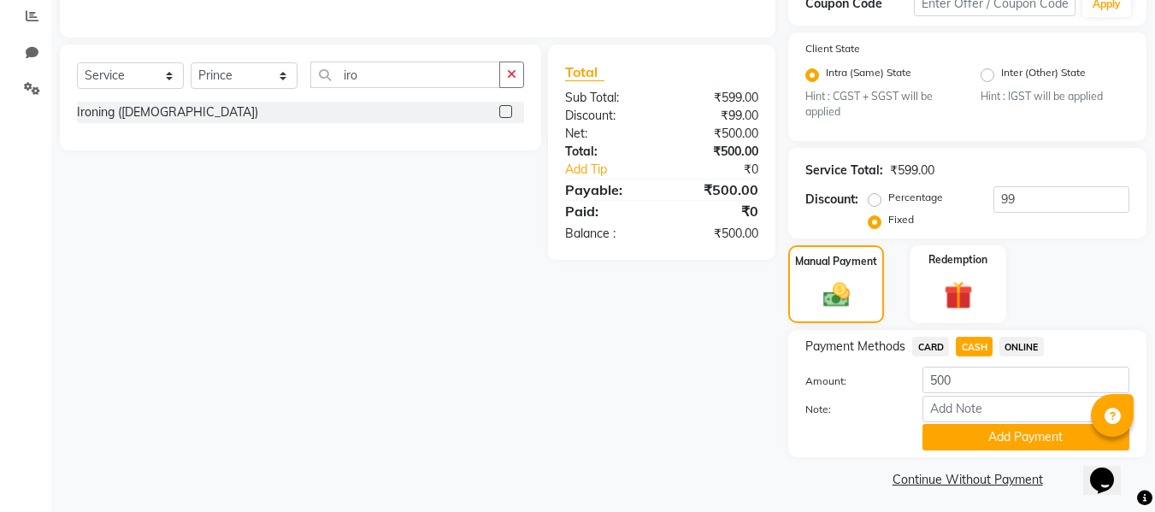
scroll to position [369, 0]
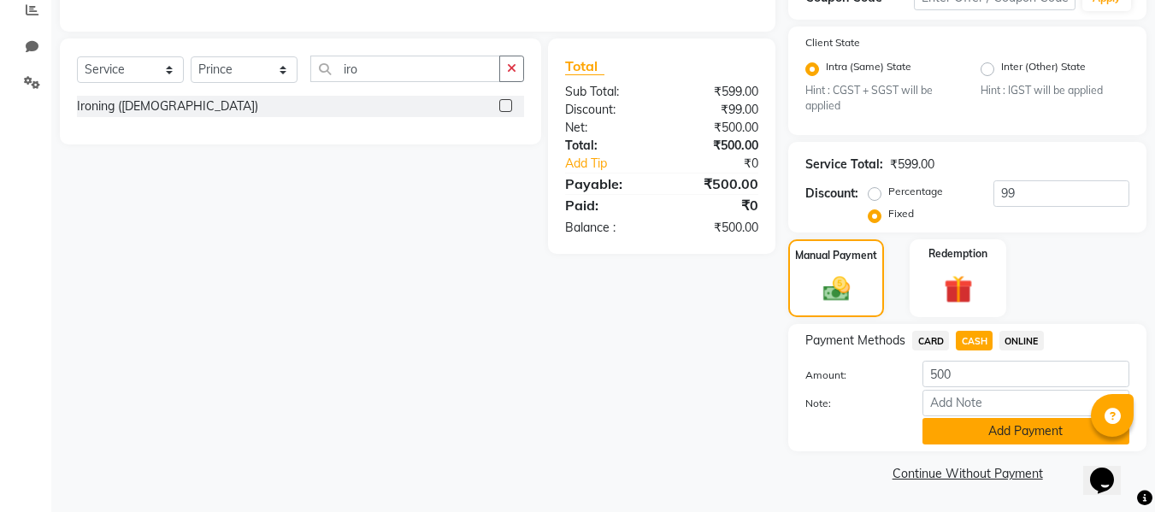
click at [964, 420] on button "Add Payment" at bounding box center [1026, 431] width 207 height 27
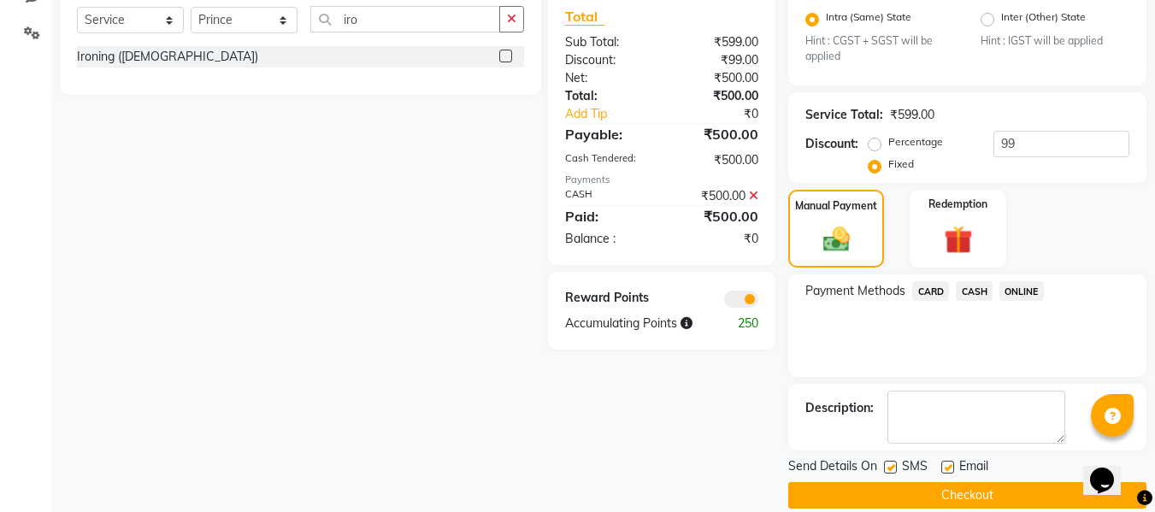
scroll to position [440, 0]
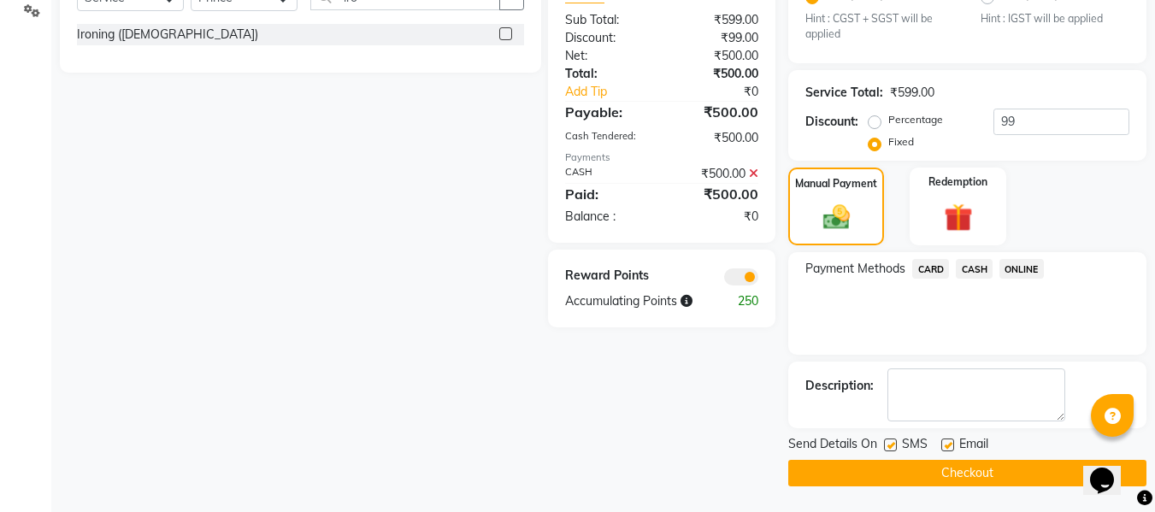
click at [977, 472] on button "Checkout" at bounding box center [968, 473] width 358 height 27
